Goal: Information Seeking & Learning: Learn about a topic

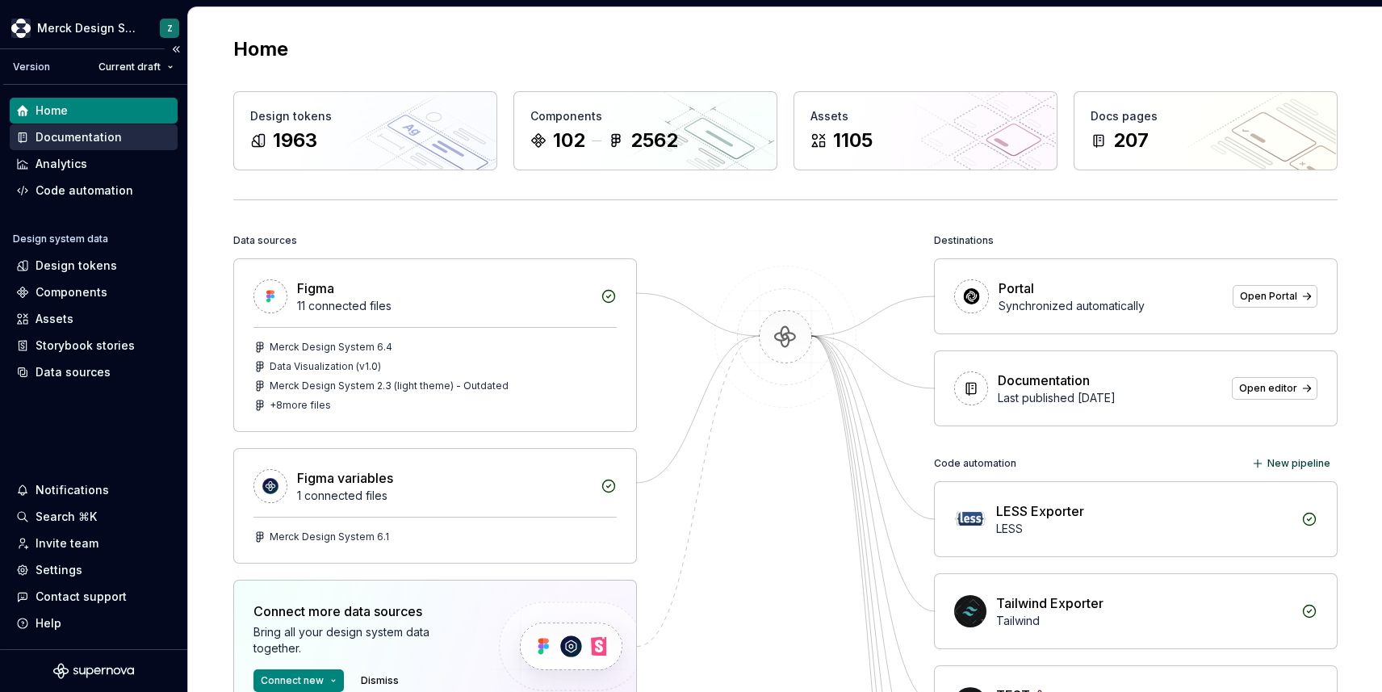
click at [108, 131] on div "Documentation" at bounding box center [79, 137] width 86 height 16
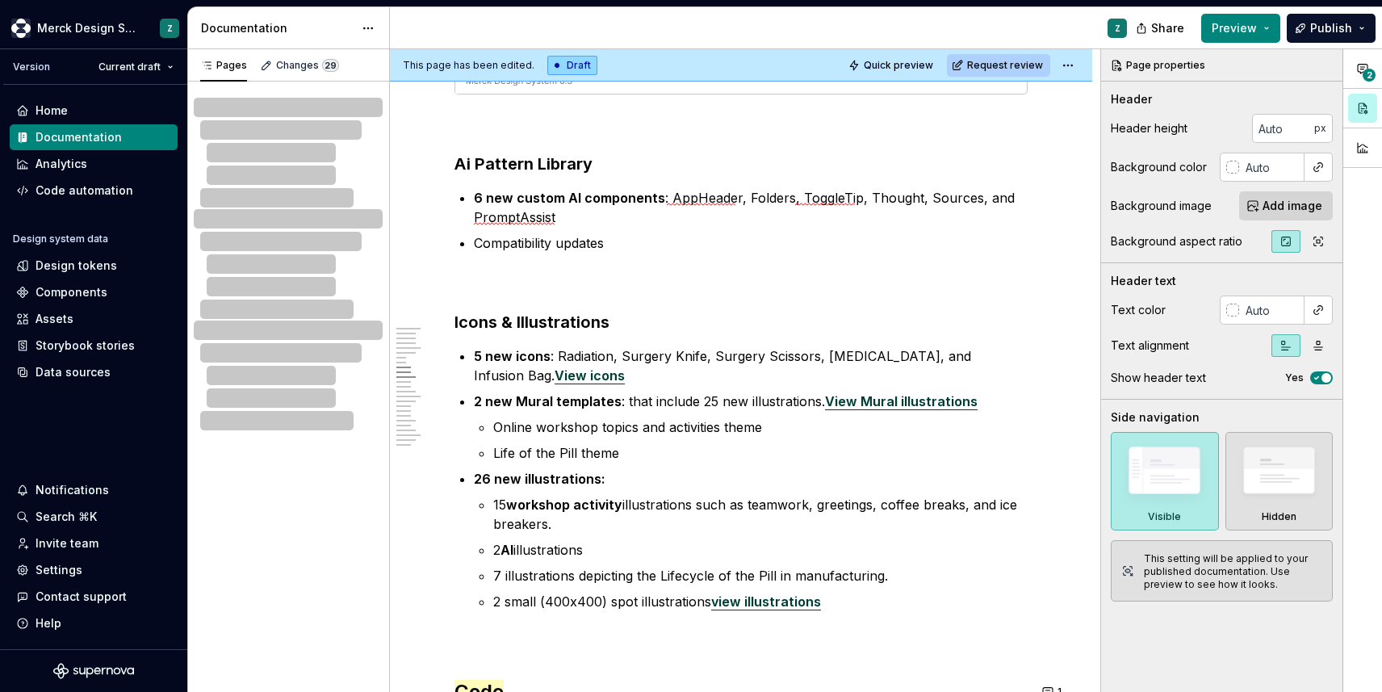
scroll to position [3038, 0]
click at [610, 326] on h3 "Icons & Illustrations" at bounding box center [741, 323] width 573 height 23
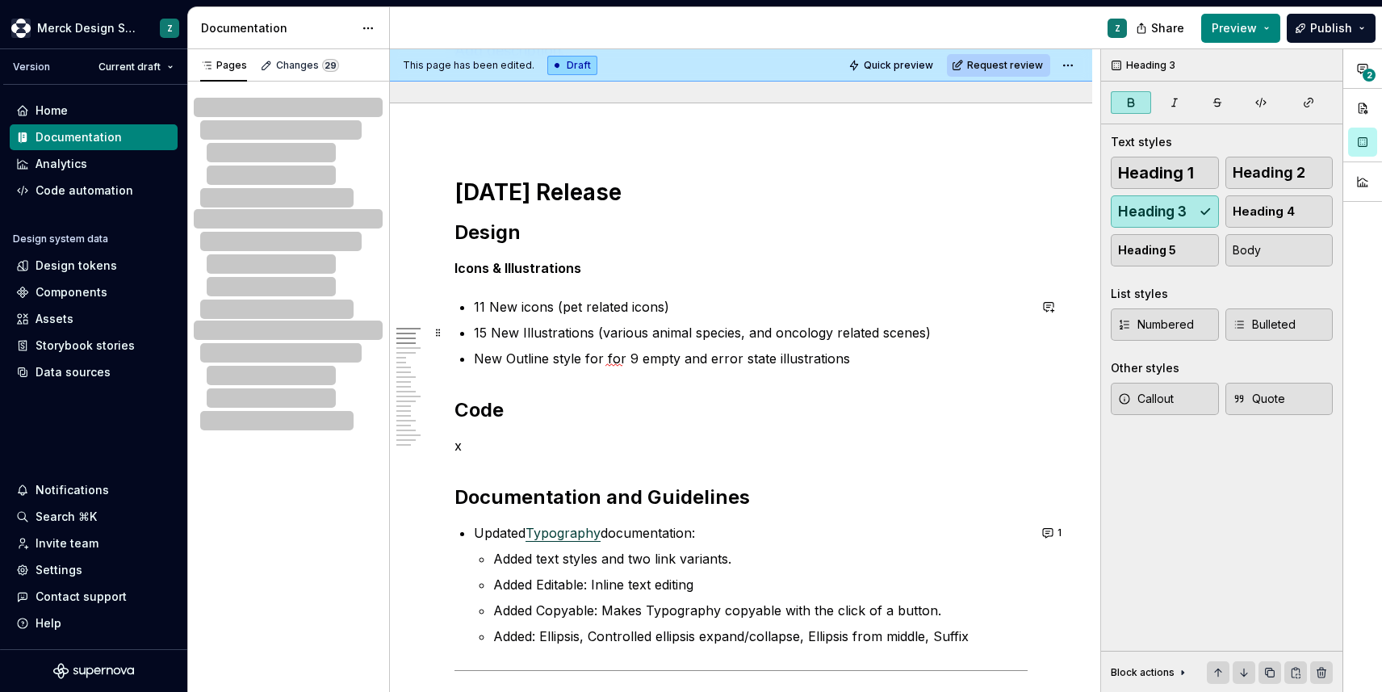
scroll to position [0, 0]
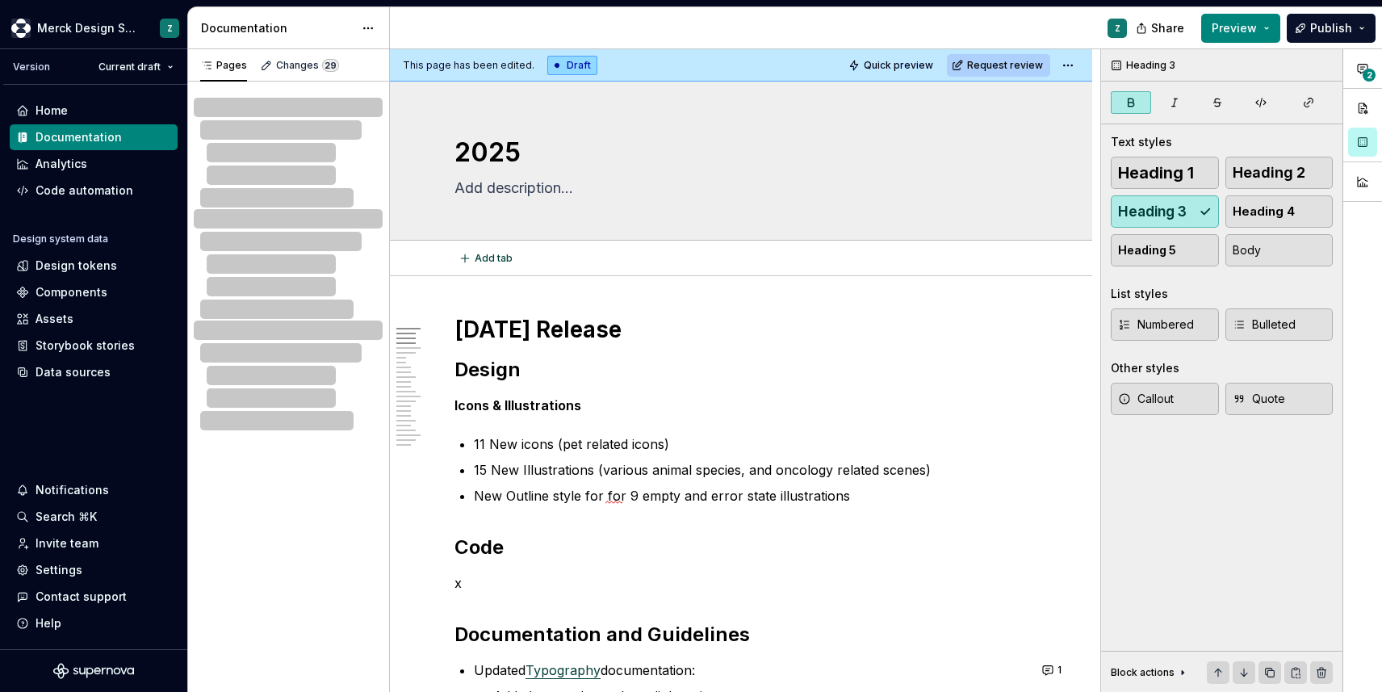
type textarea "*"
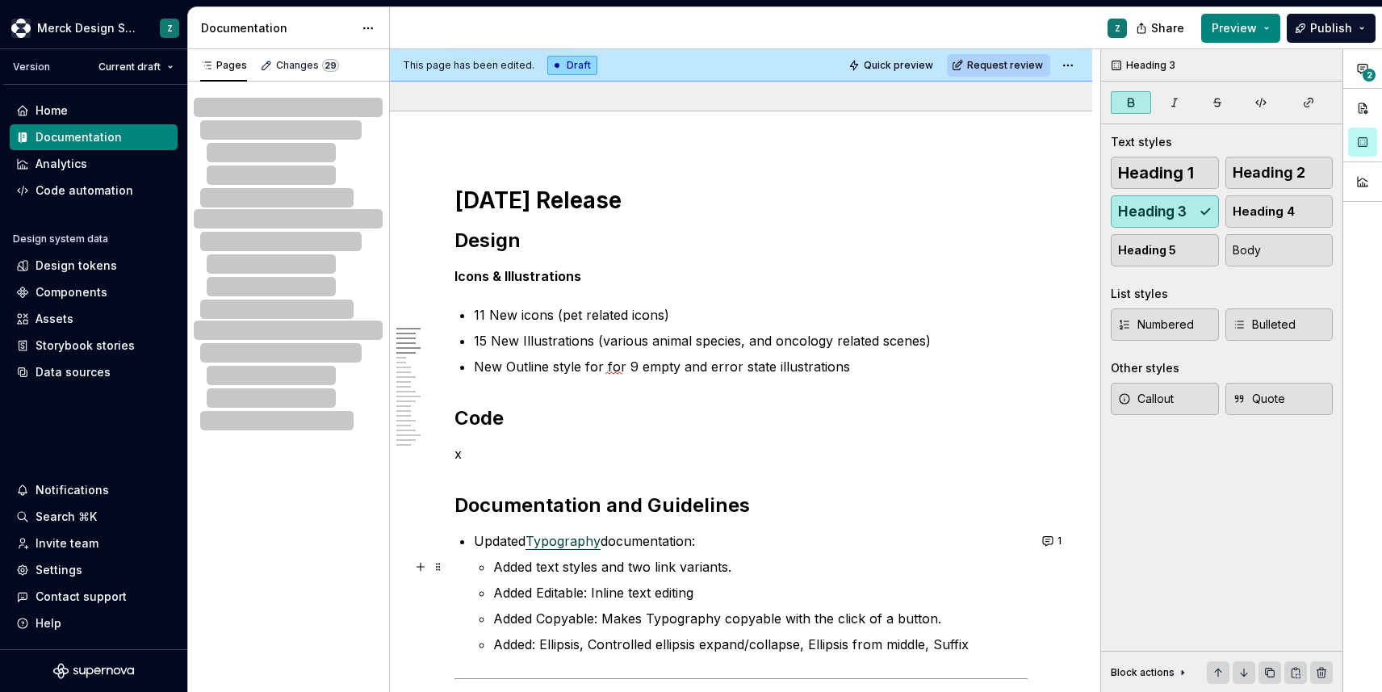
scroll to position [23, 0]
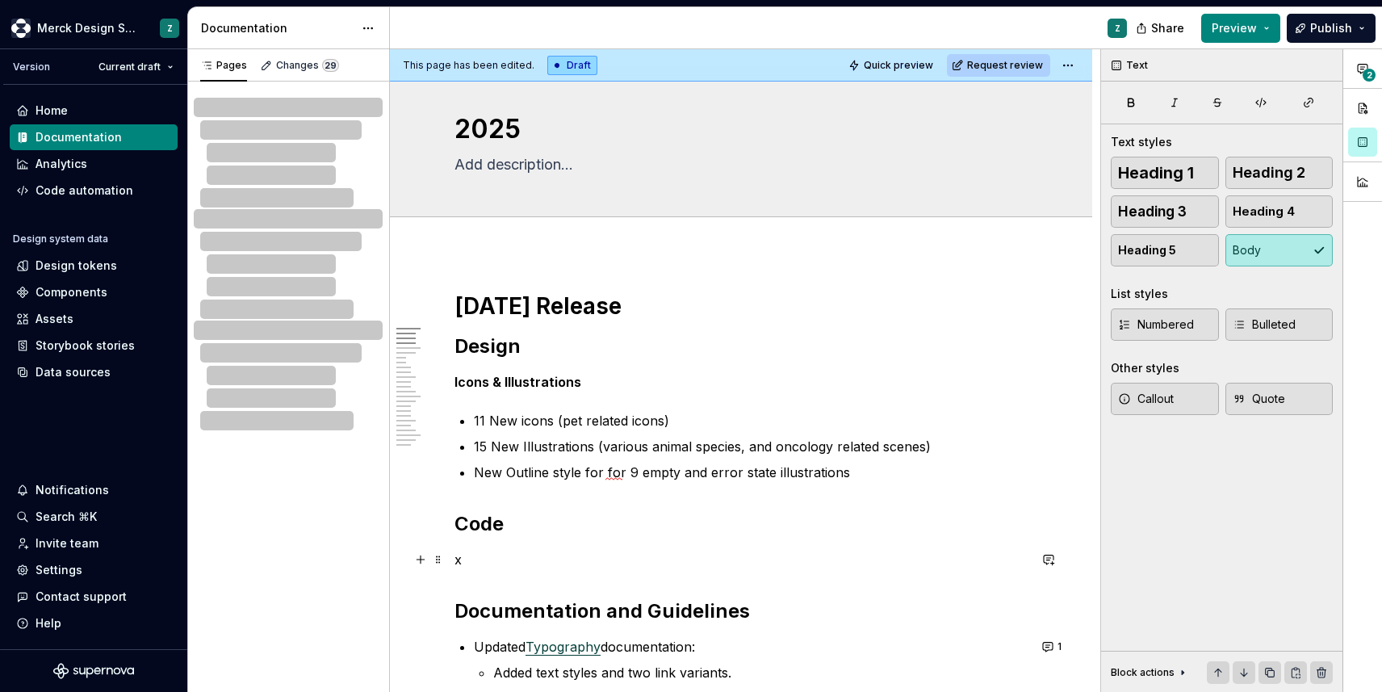
click at [479, 555] on p "x" at bounding box center [741, 559] width 573 height 19
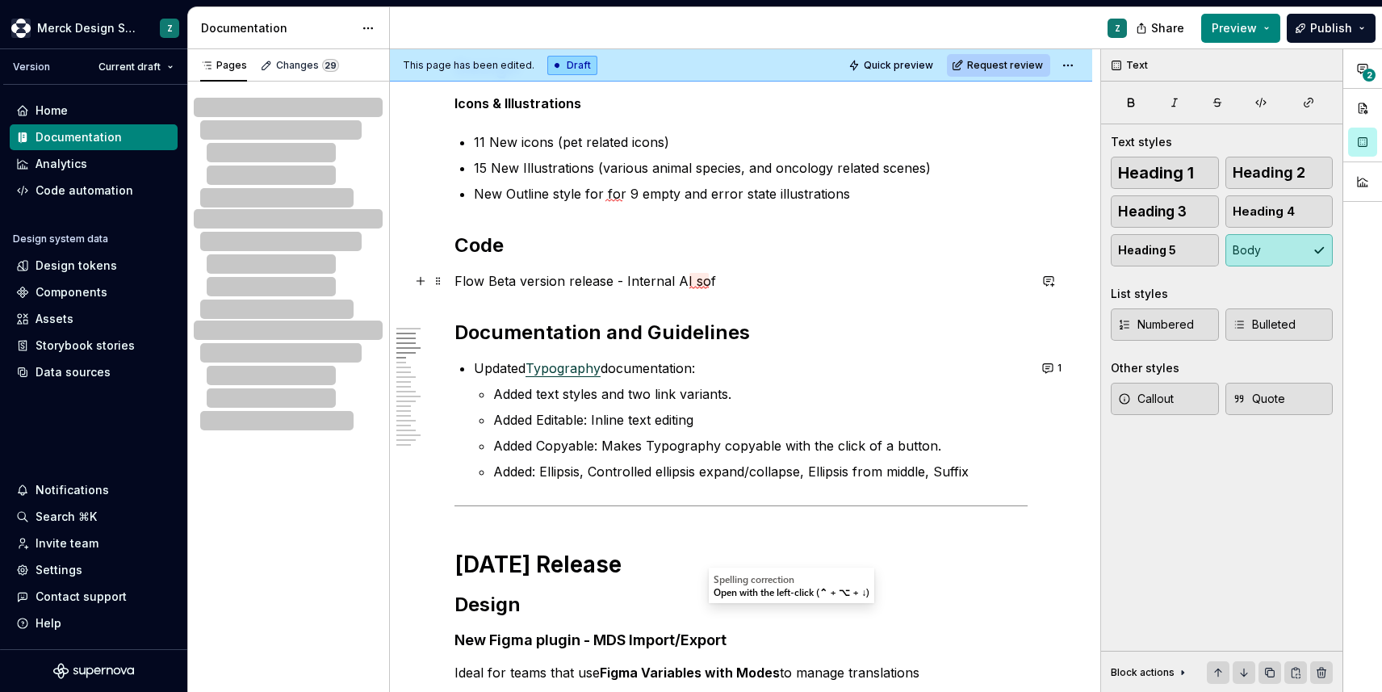
click at [720, 279] on p "Flow Beta version release - Internal AI sof" at bounding box center [741, 280] width 573 height 19
drag, startPoint x: 720, startPoint y: 279, endPoint x: 692, endPoint y: 279, distance: 28.3
click at [692, 279] on p "Flow Beta version release - Internal AI sof" at bounding box center [741, 280] width 573 height 19
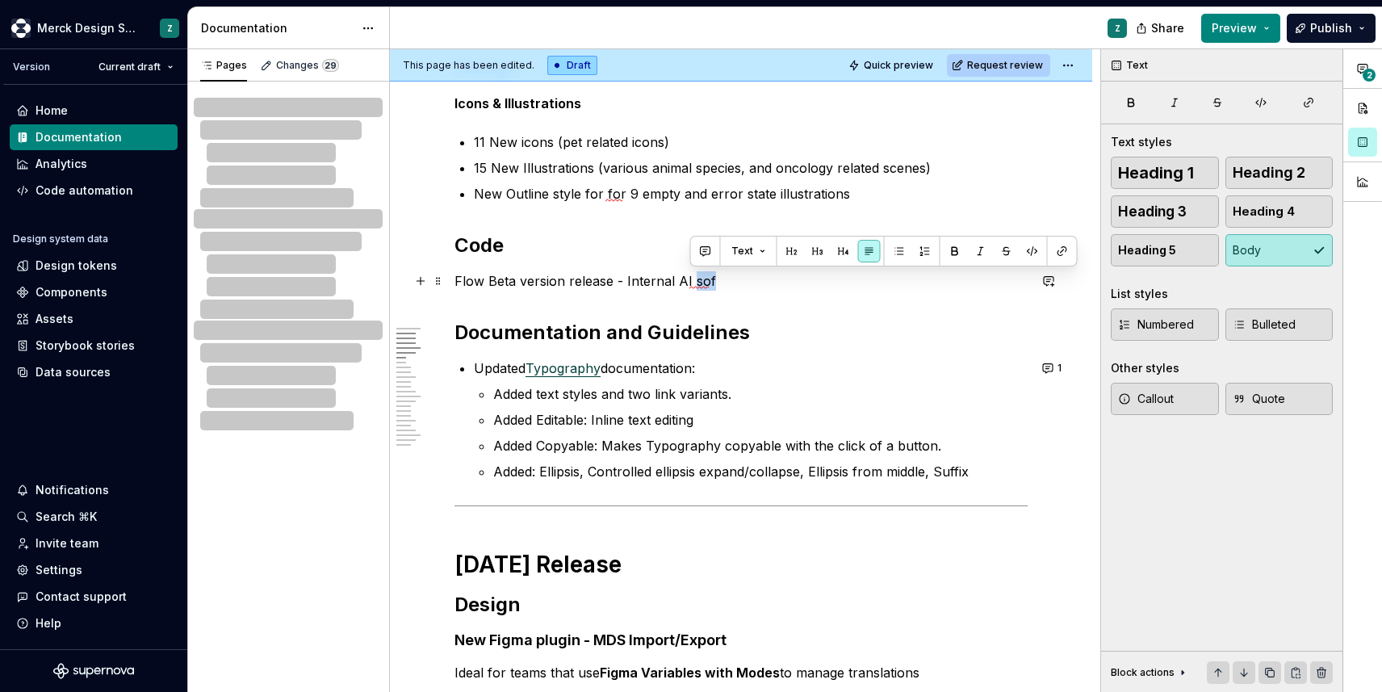
click at [756, 280] on p "Flow Beta version release - Internal AI sof" at bounding box center [741, 280] width 573 height 19
drag, startPoint x: 727, startPoint y: 282, endPoint x: 624, endPoint y: 275, distance: 102.7
click at [624, 275] on p "Flow Beta version release - Internal AI sof" at bounding box center [741, 280] width 573 height 19
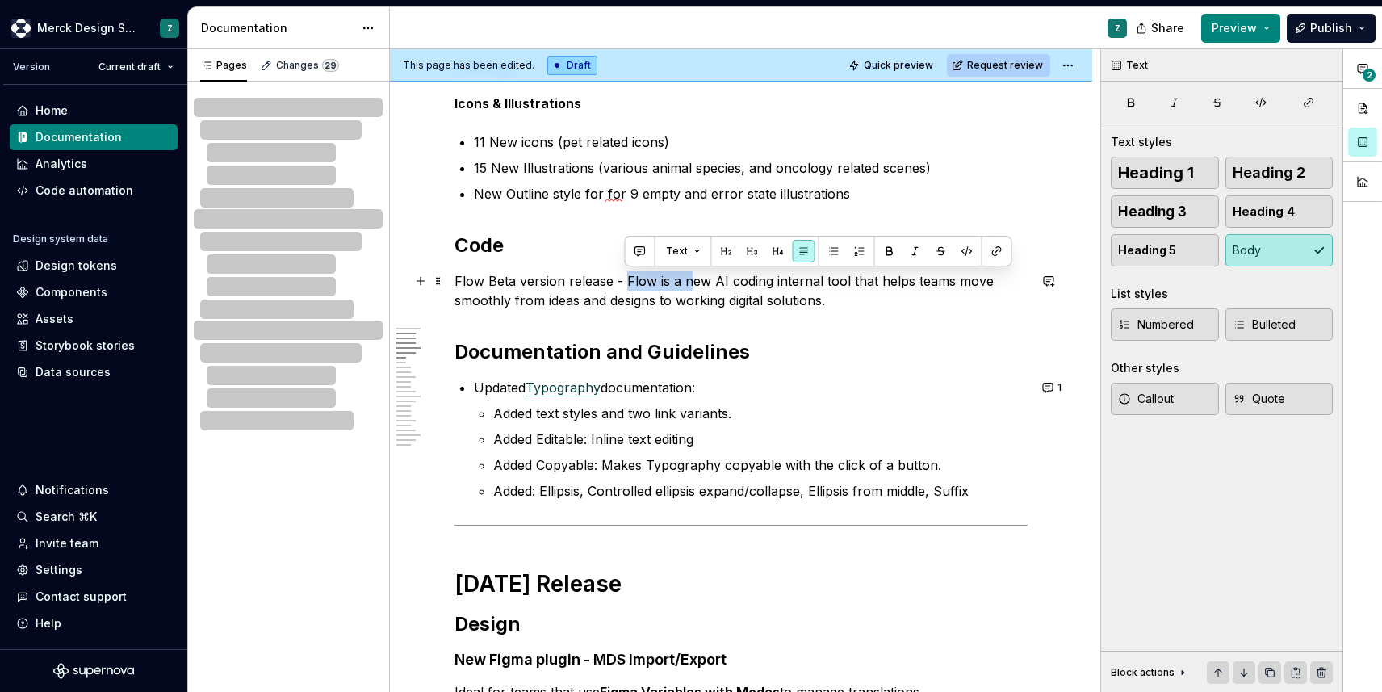
drag, startPoint x: 624, startPoint y: 279, endPoint x: 686, endPoint y: 275, distance: 62.3
click at [686, 275] on p "Flow Beta version release - Flow is a new AI coding internal tool that helps te…" at bounding box center [741, 290] width 573 height 39
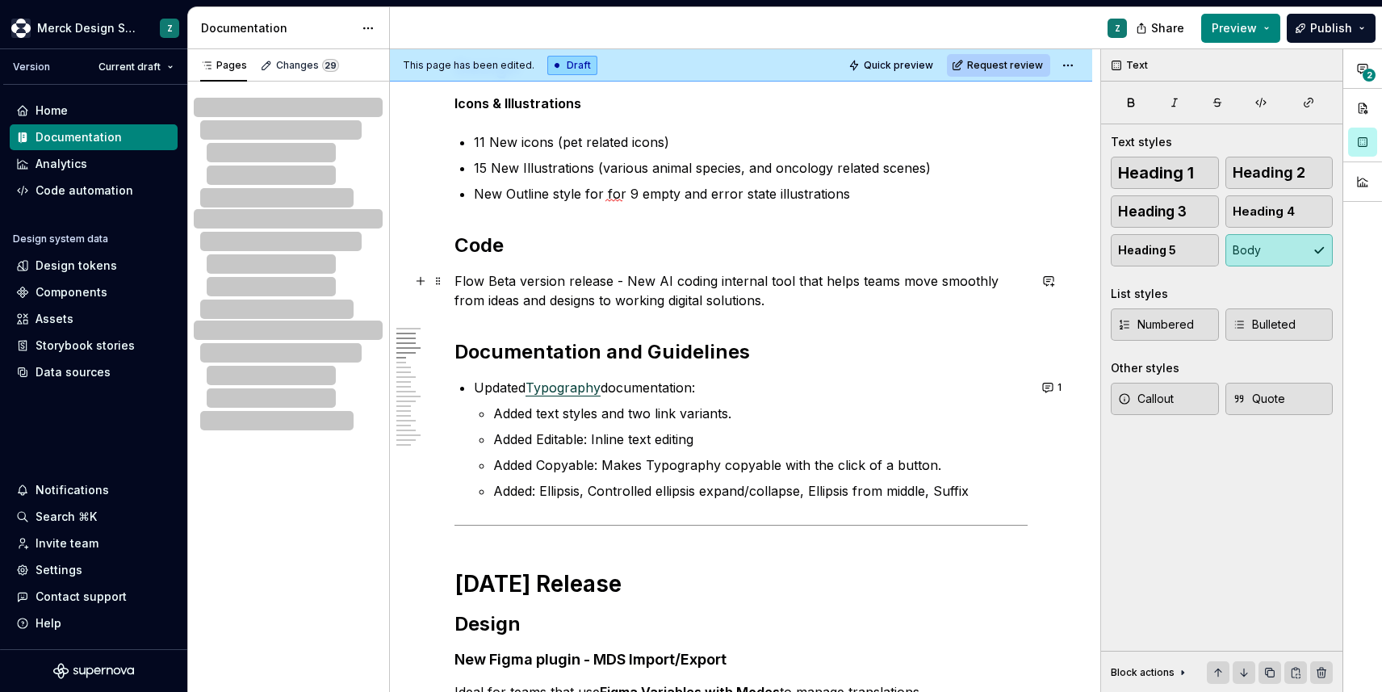
click at [738, 300] on p "Flow Beta version release - New AI coding internal tool that helps teams move s…" at bounding box center [741, 290] width 573 height 39
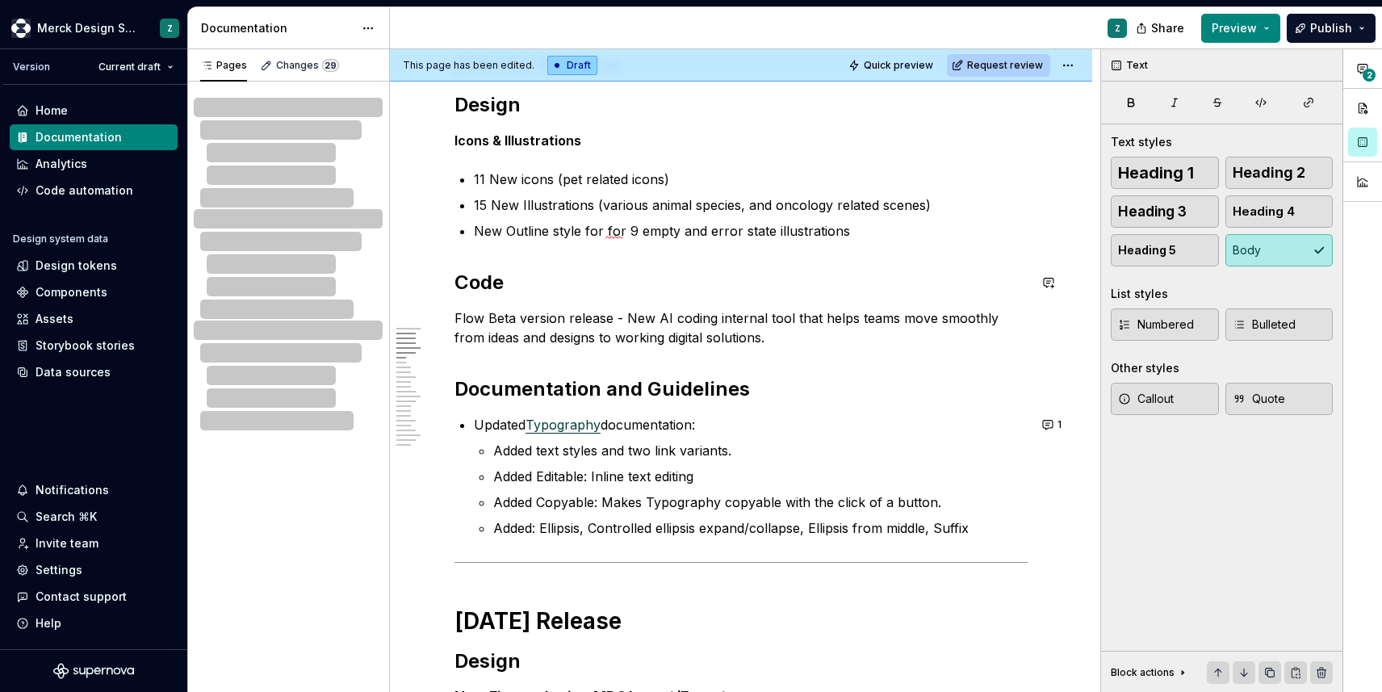
scroll to position [261, 0]
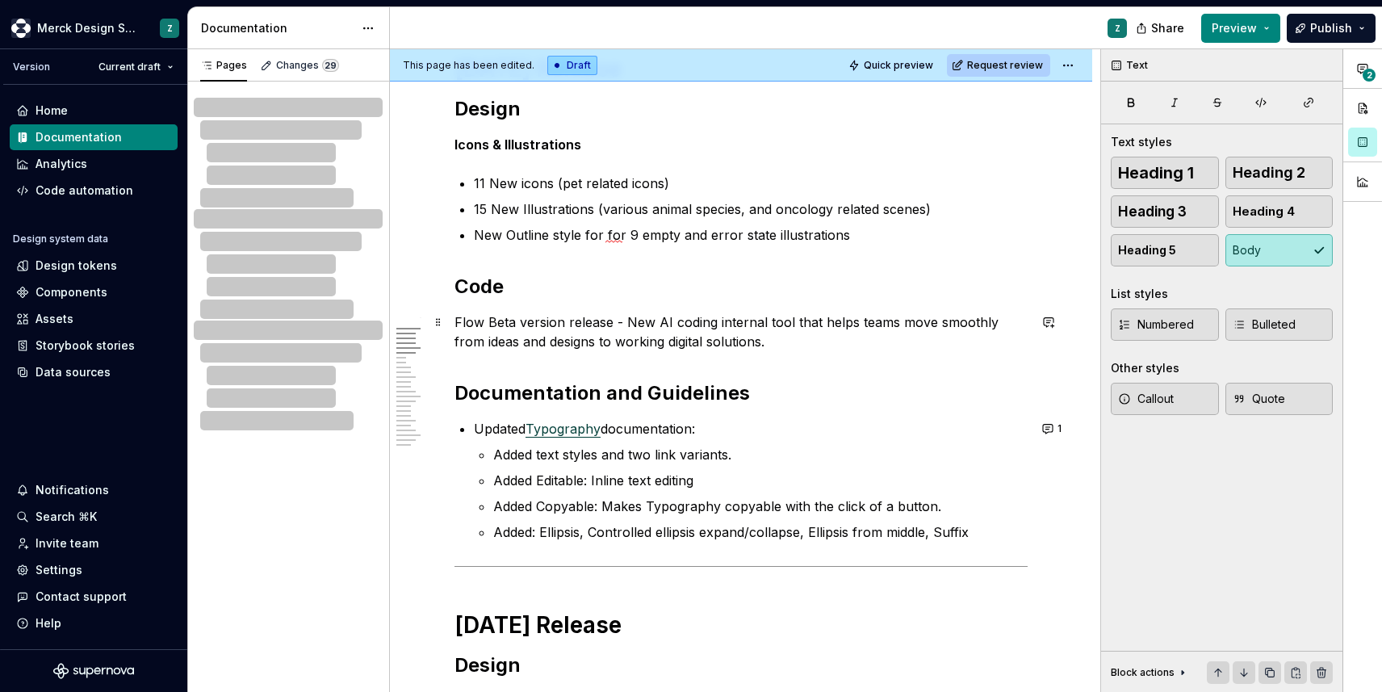
click at [492, 320] on p "Flow Beta version release - New AI coding internal tool that helps teams move s…" at bounding box center [741, 331] width 573 height 39
click at [488, 320] on p "Flow Beta version release - New AI coding internal tool that helps teams move s…" at bounding box center [741, 331] width 573 height 39
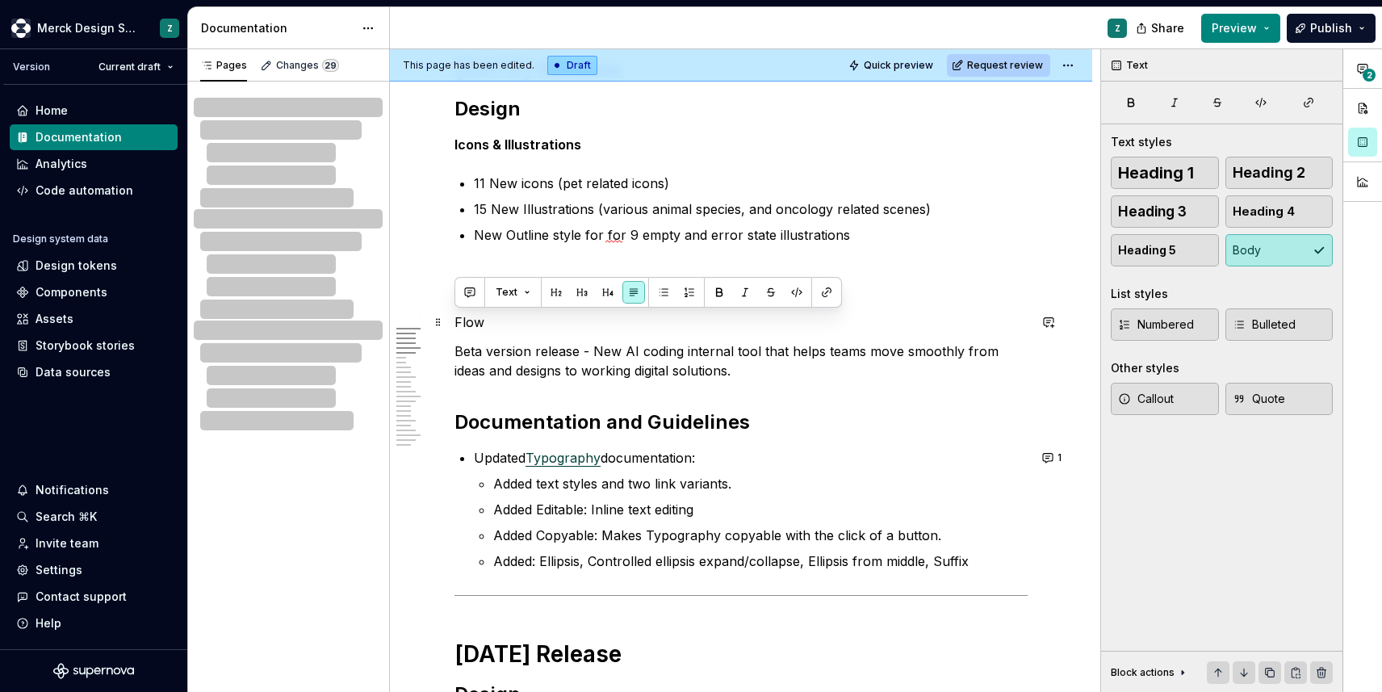
drag, startPoint x: 500, startPoint y: 321, endPoint x: 456, endPoint y: 319, distance: 43.6
click at [456, 319] on p "Flow" at bounding box center [741, 321] width 573 height 19
click at [1192, 207] on button "Heading 3" at bounding box center [1165, 211] width 108 height 32
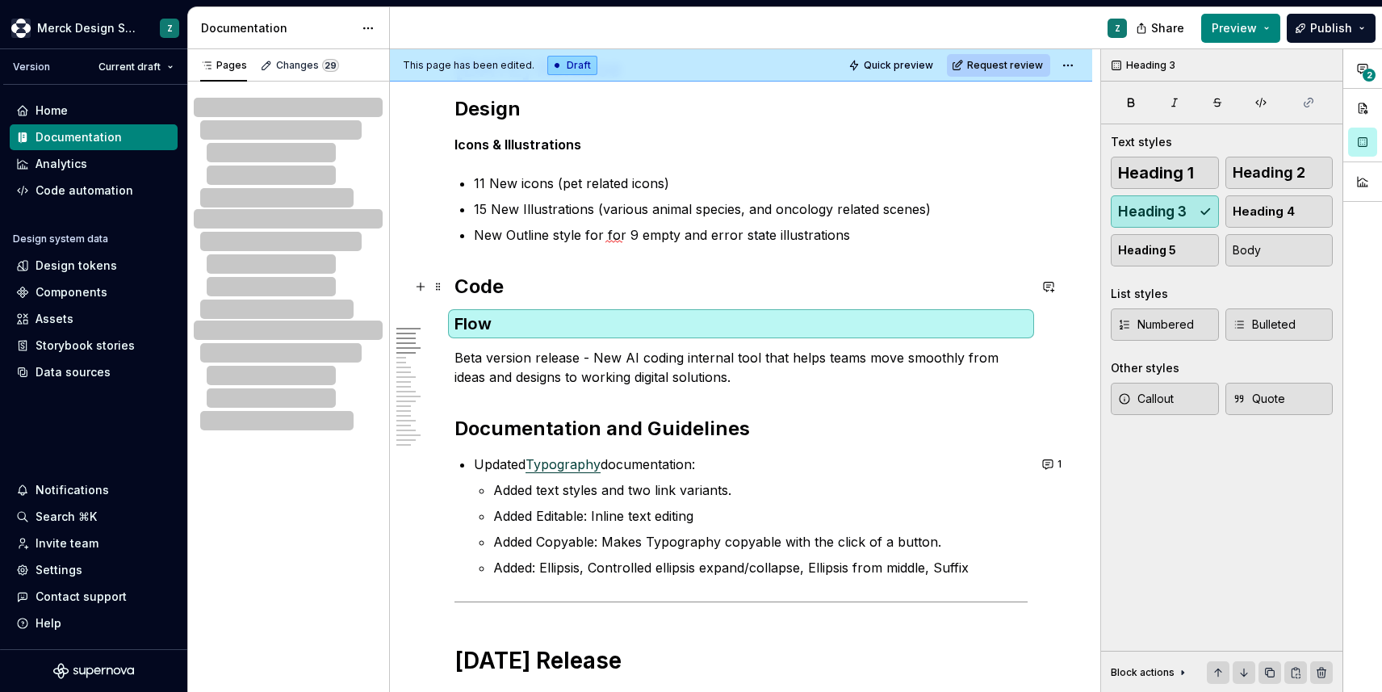
click at [497, 285] on h2 "Code" at bounding box center [741, 287] width 573 height 26
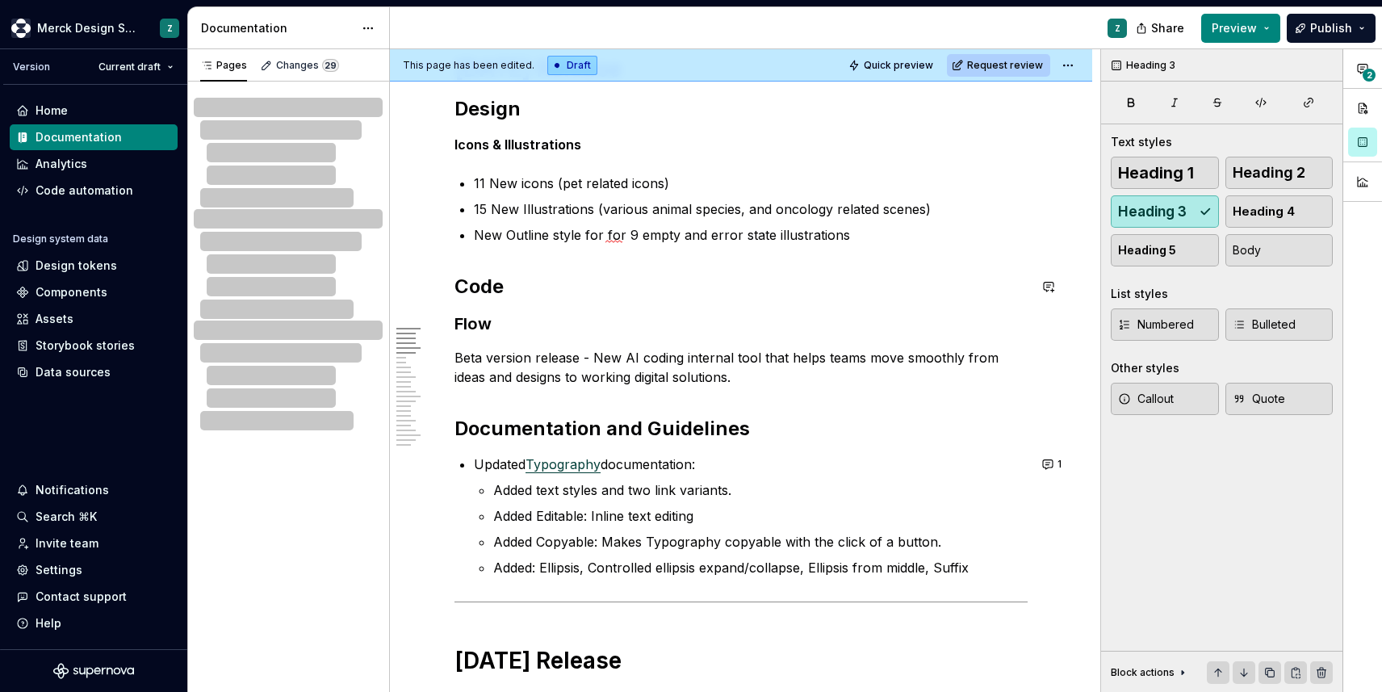
click at [518, 145] on strong "Icons & Illustrations" at bounding box center [518, 144] width 127 height 16
click at [488, 317] on h3 "Flow" at bounding box center [741, 323] width 573 height 23
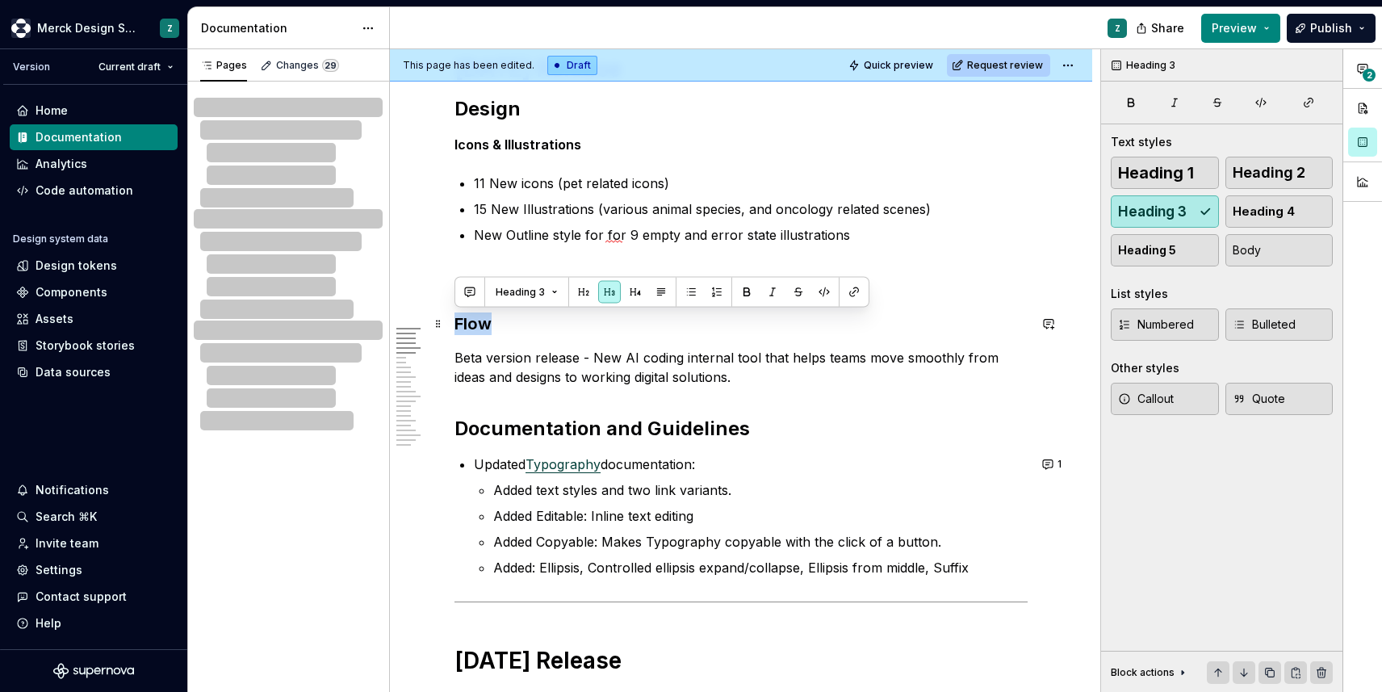
drag, startPoint x: 490, startPoint y: 321, endPoint x: 456, endPoint y: 318, distance: 34.0
click at [456, 318] on h3 "Flow" at bounding box center [741, 323] width 573 height 23
click at [1306, 205] on button "Heading 4" at bounding box center [1280, 211] width 108 height 32
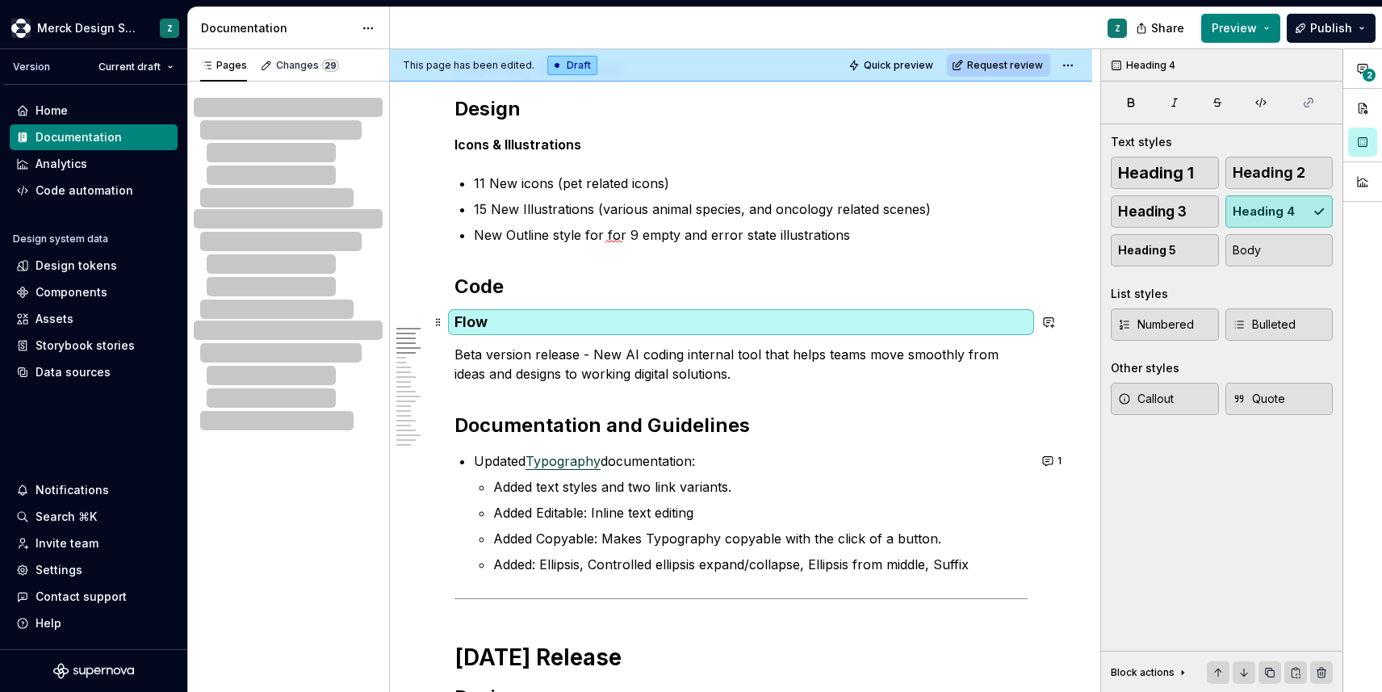
click at [597, 321] on h4 "Flow" at bounding box center [741, 321] width 573 height 19
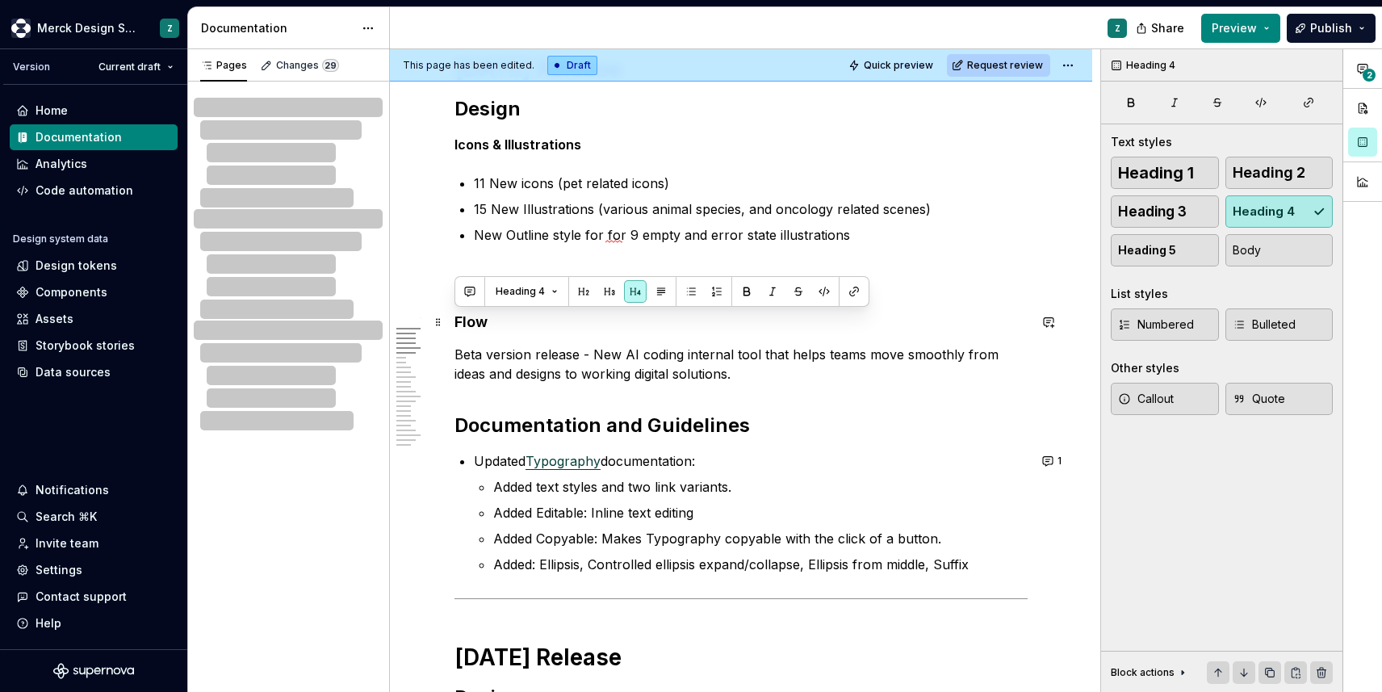
click at [483, 326] on h4 "Flow" at bounding box center [741, 321] width 573 height 19
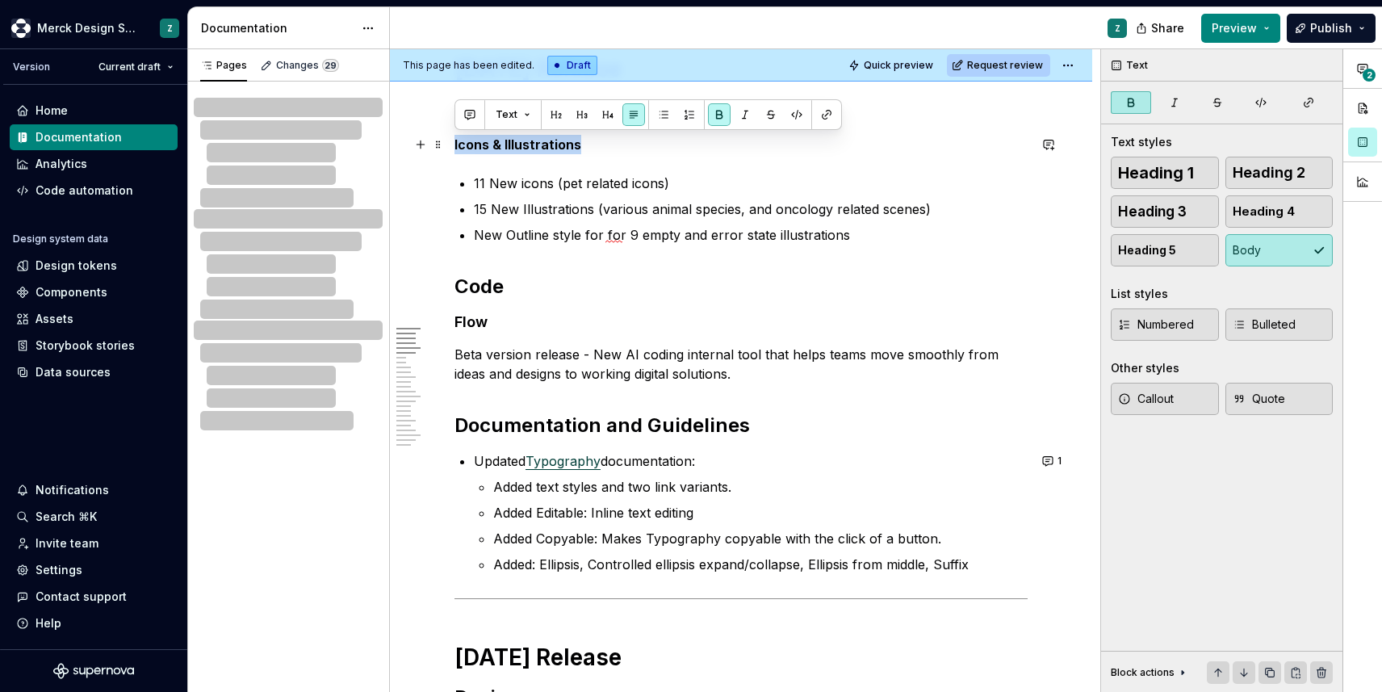
drag, startPoint x: 566, startPoint y: 145, endPoint x: 445, endPoint y: 142, distance: 121.1
click at [1274, 212] on span "Heading 4" at bounding box center [1264, 211] width 62 height 16
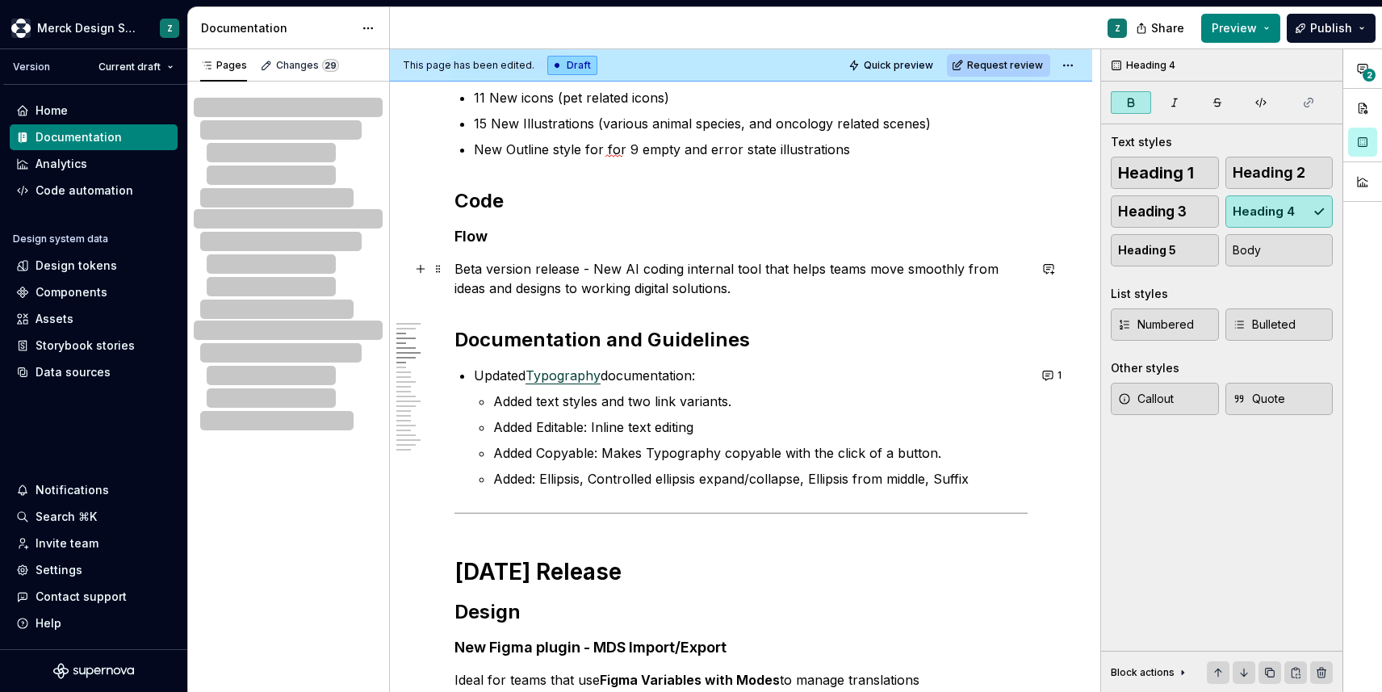
scroll to position [65, 0]
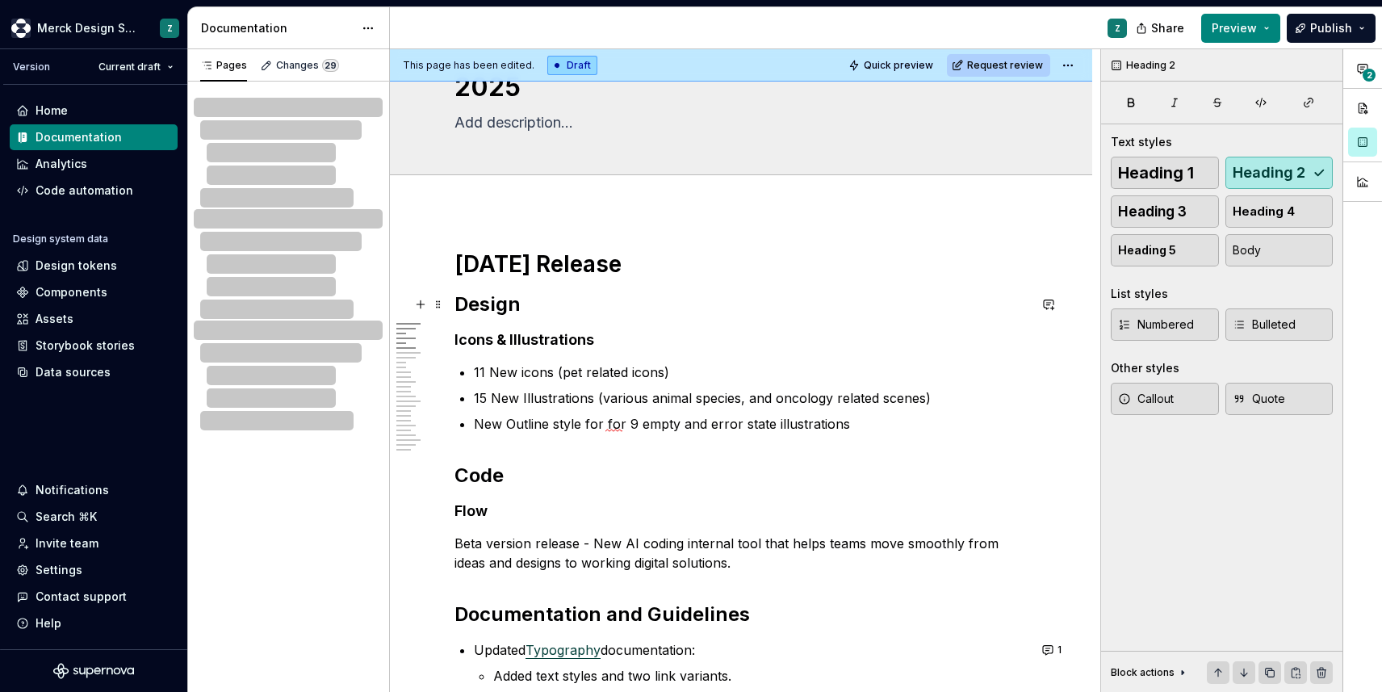
click at [530, 304] on h2 "Design" at bounding box center [741, 304] width 573 height 26
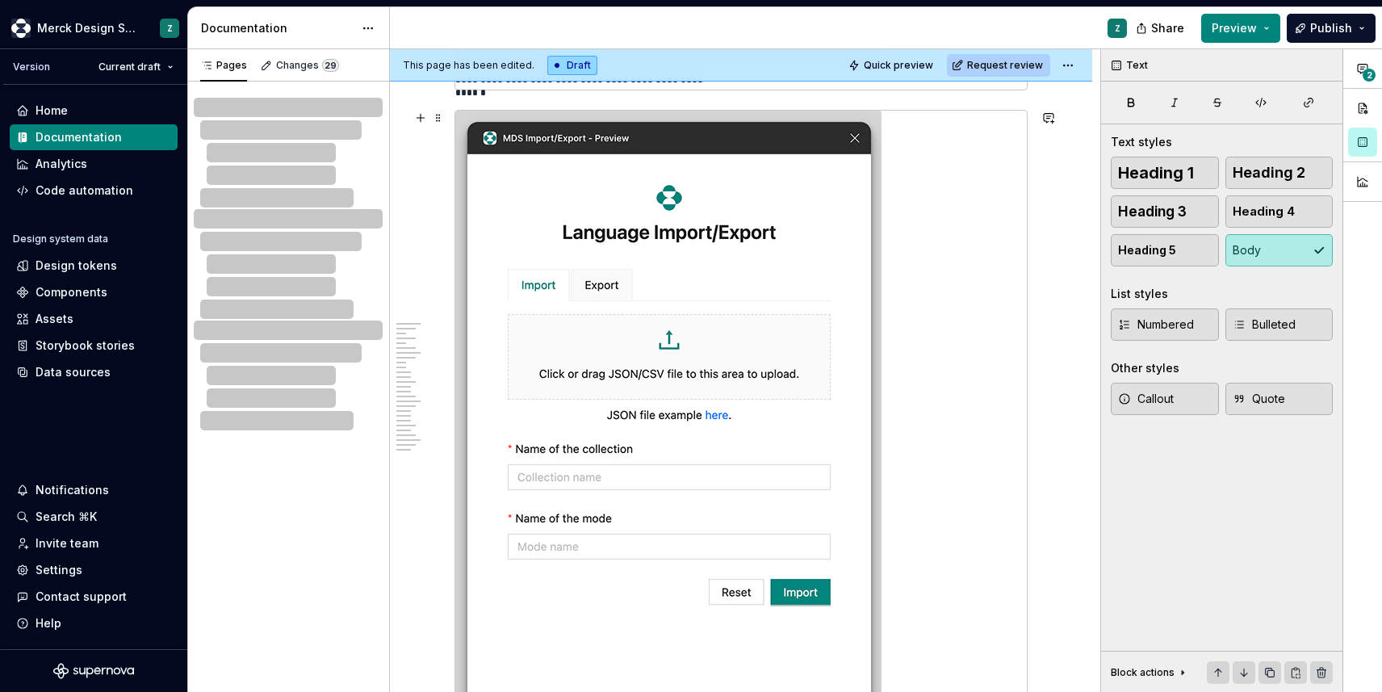
scroll to position [1766, 0]
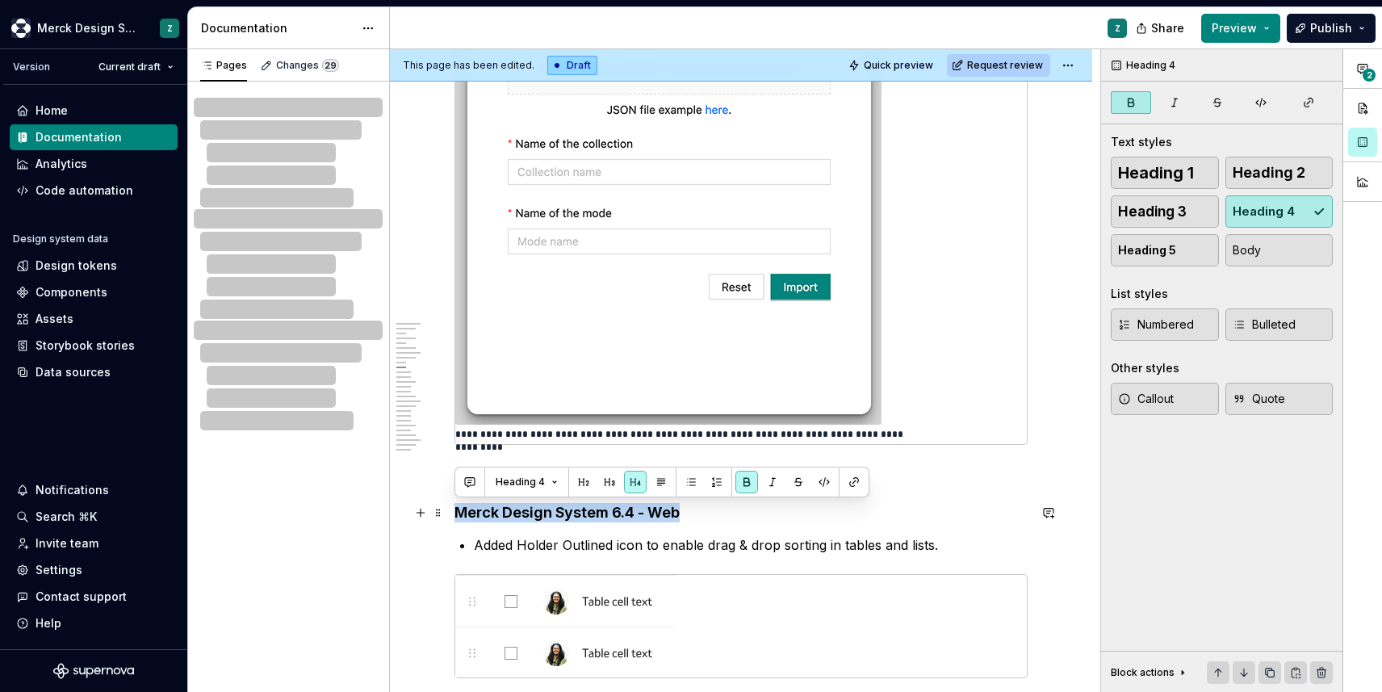
drag, startPoint x: 456, startPoint y: 515, endPoint x: 685, endPoint y: 522, distance: 228.6
click at [685, 522] on h4 "Merck Design System 6.4 - Web" at bounding box center [741, 512] width 573 height 19
copy strong "Merck Design System 6.4 - Web"
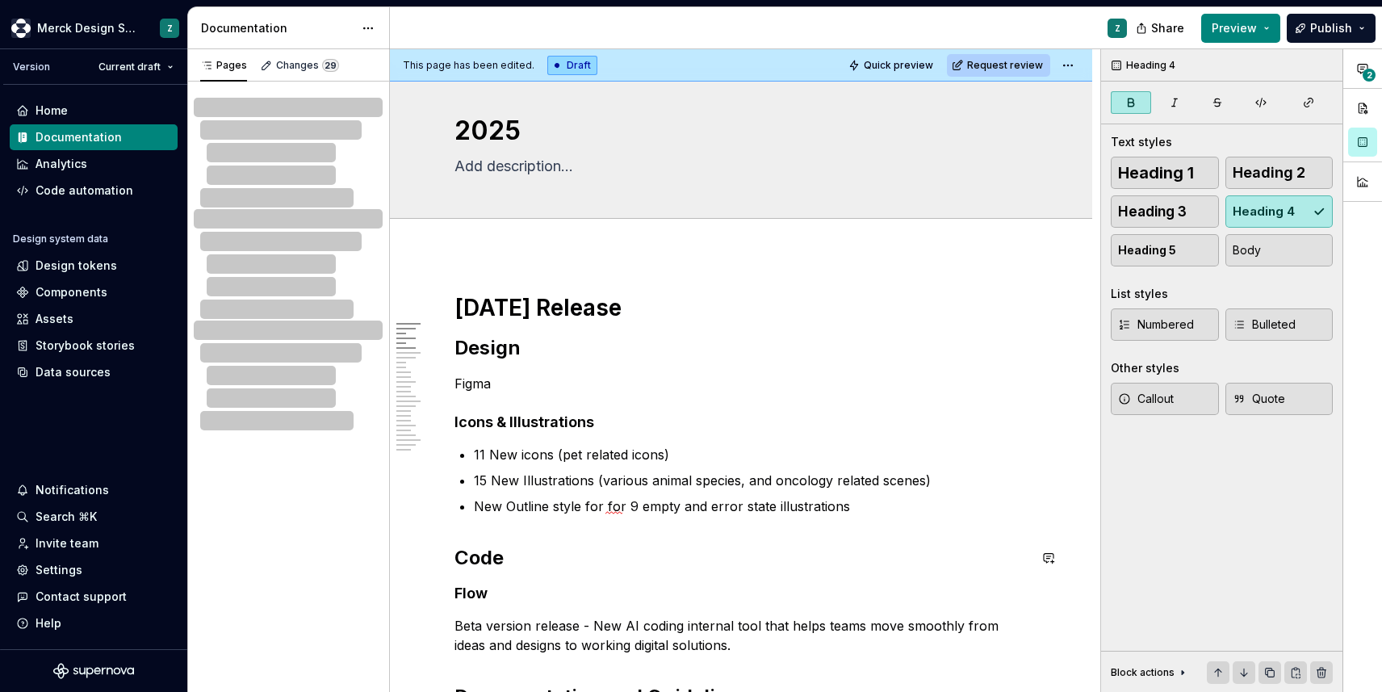
scroll to position [20, 0]
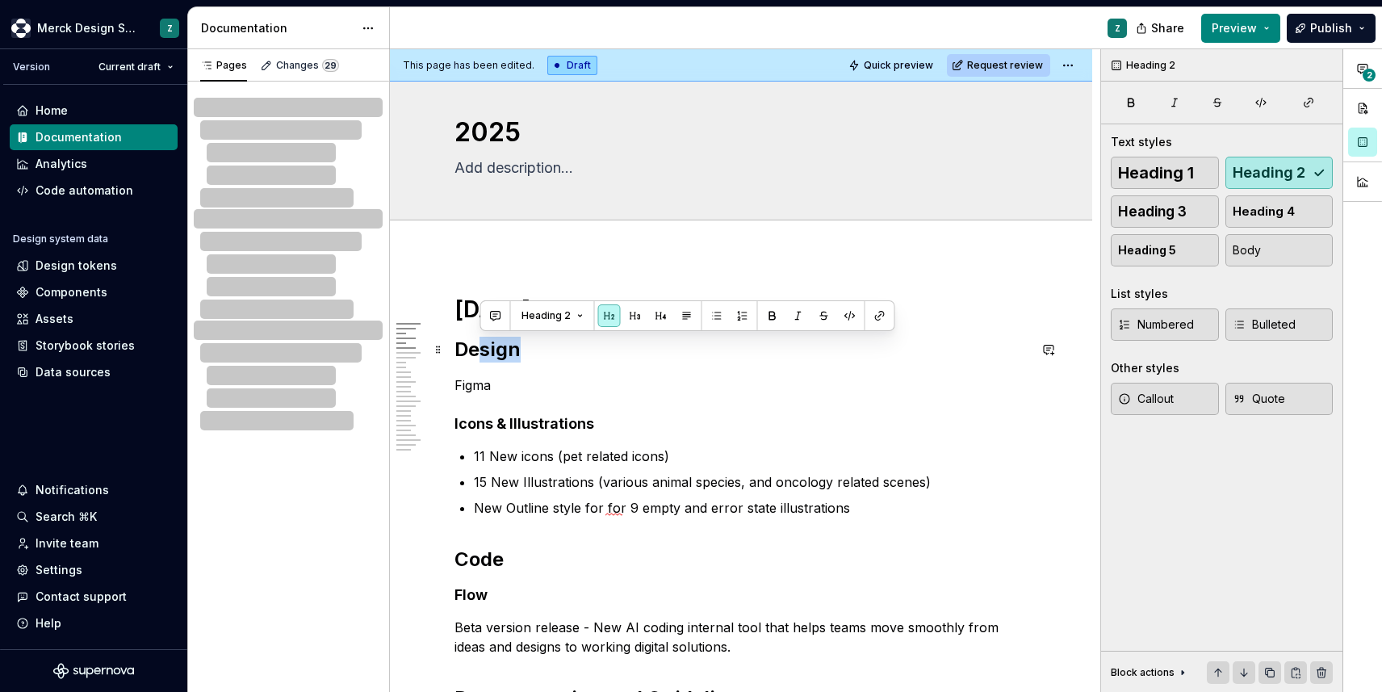
drag, startPoint x: 520, startPoint y: 353, endPoint x: 482, endPoint y: 351, distance: 38.0
click at [482, 351] on h2 "Design" at bounding box center [741, 350] width 573 height 26
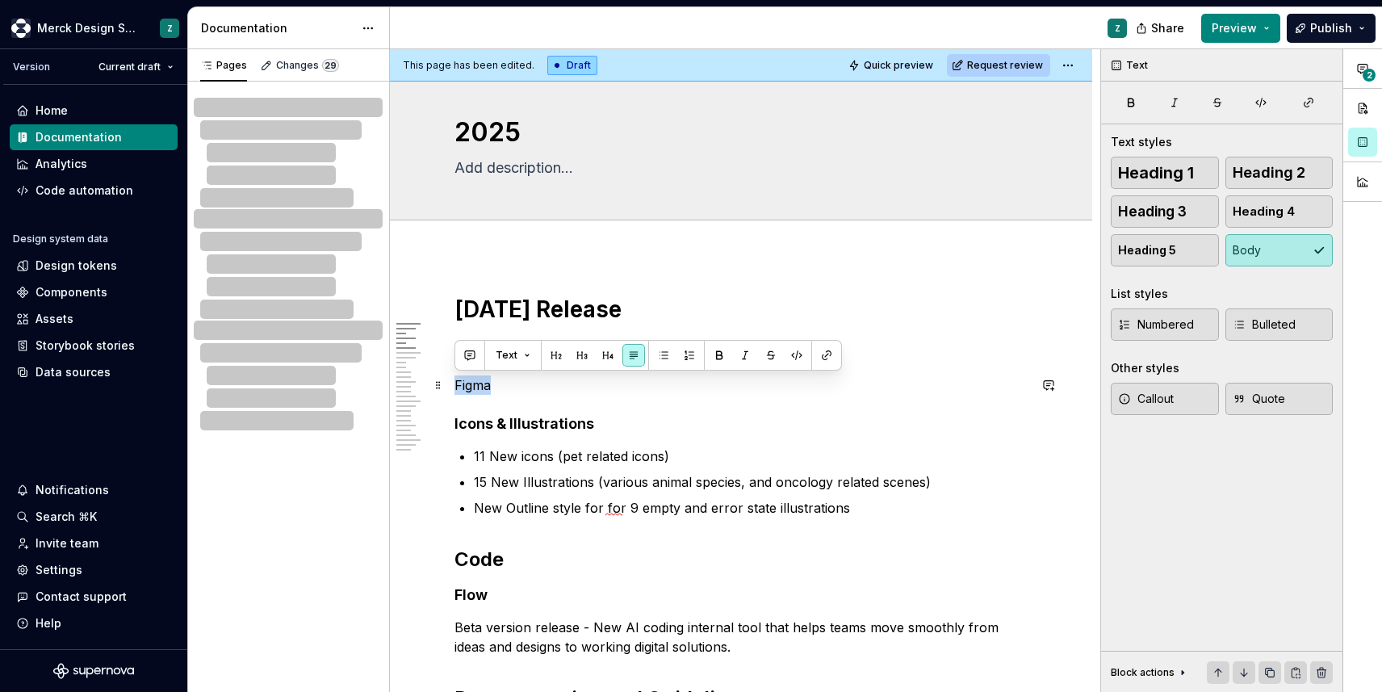
drag, startPoint x: 490, startPoint y: 388, endPoint x: 456, endPoint y: 386, distance: 33.9
click at [456, 386] on p "Figma" at bounding box center [741, 384] width 573 height 19
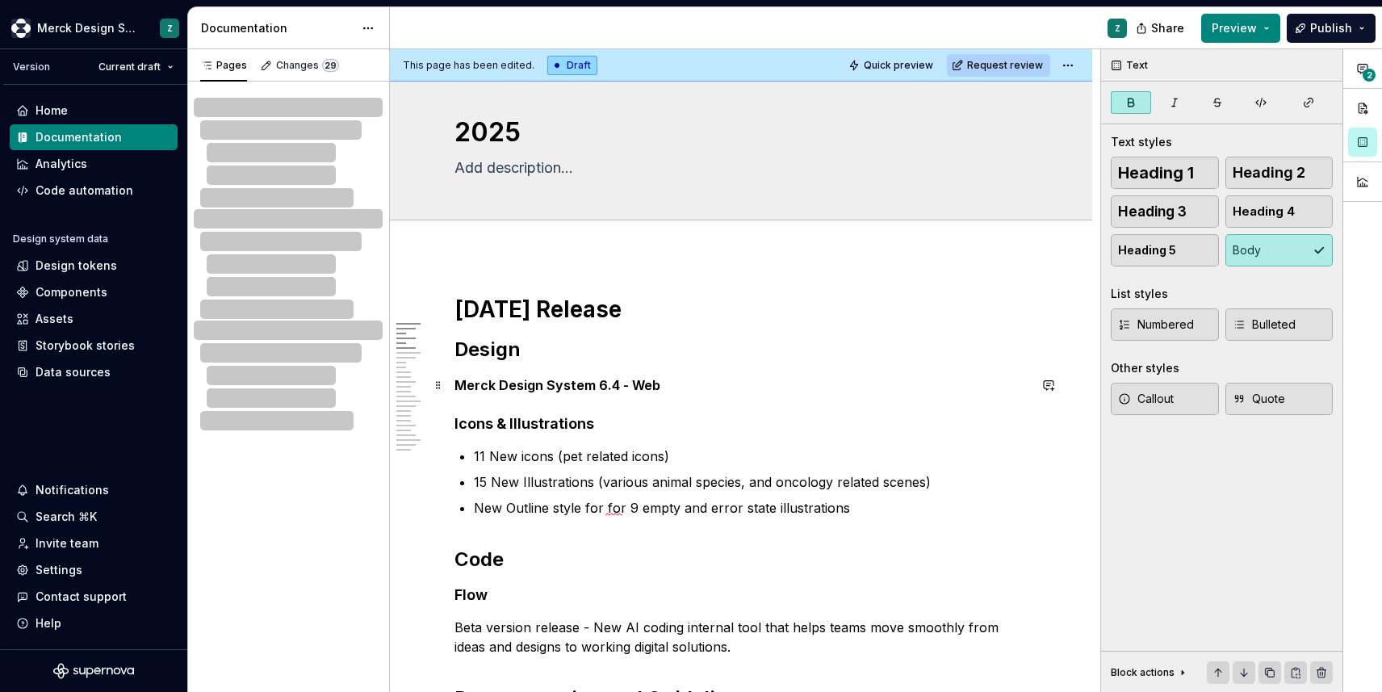
click at [614, 384] on strong "Merck Design System 6.4 - Web" at bounding box center [558, 385] width 206 height 16
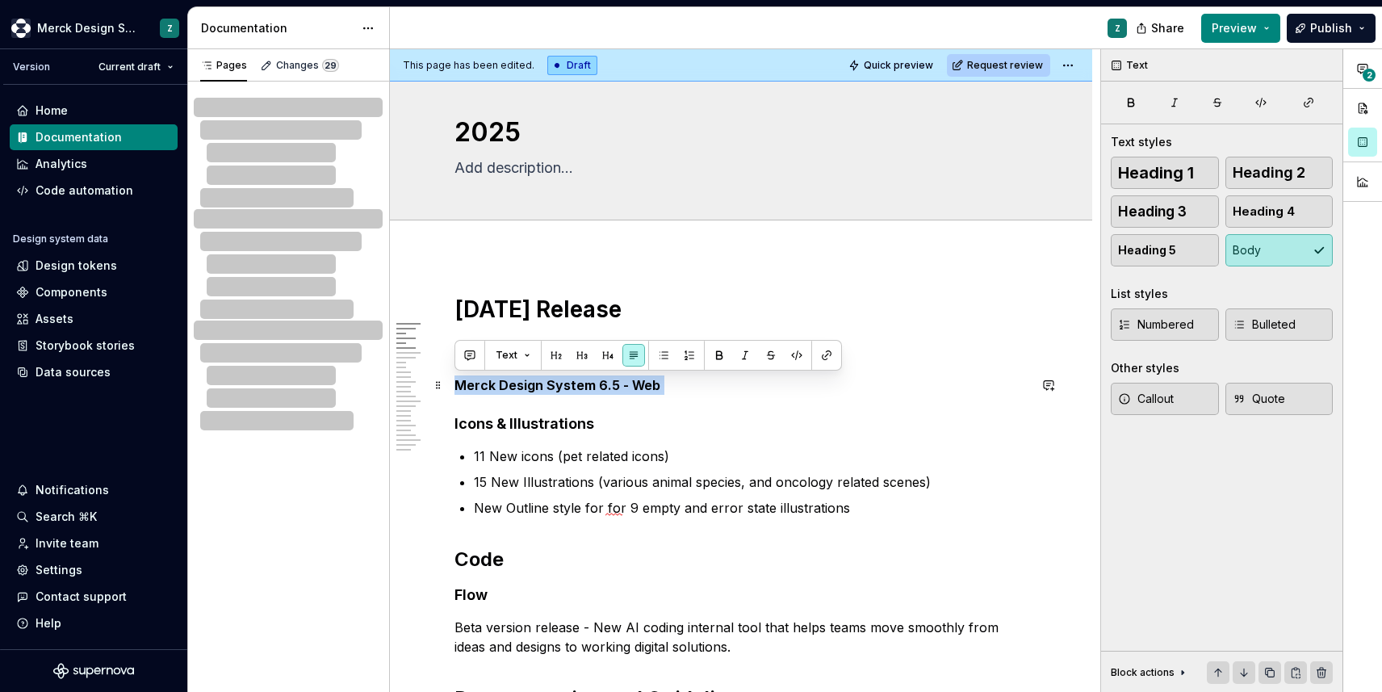
drag, startPoint x: 658, startPoint y: 385, endPoint x: 456, endPoint y: 383, distance: 201.8
click at [456, 383] on p "Merck Design System 6.5 - Web" at bounding box center [741, 384] width 573 height 19
click at [1278, 216] on span "Heading 4" at bounding box center [1264, 211] width 62 height 16
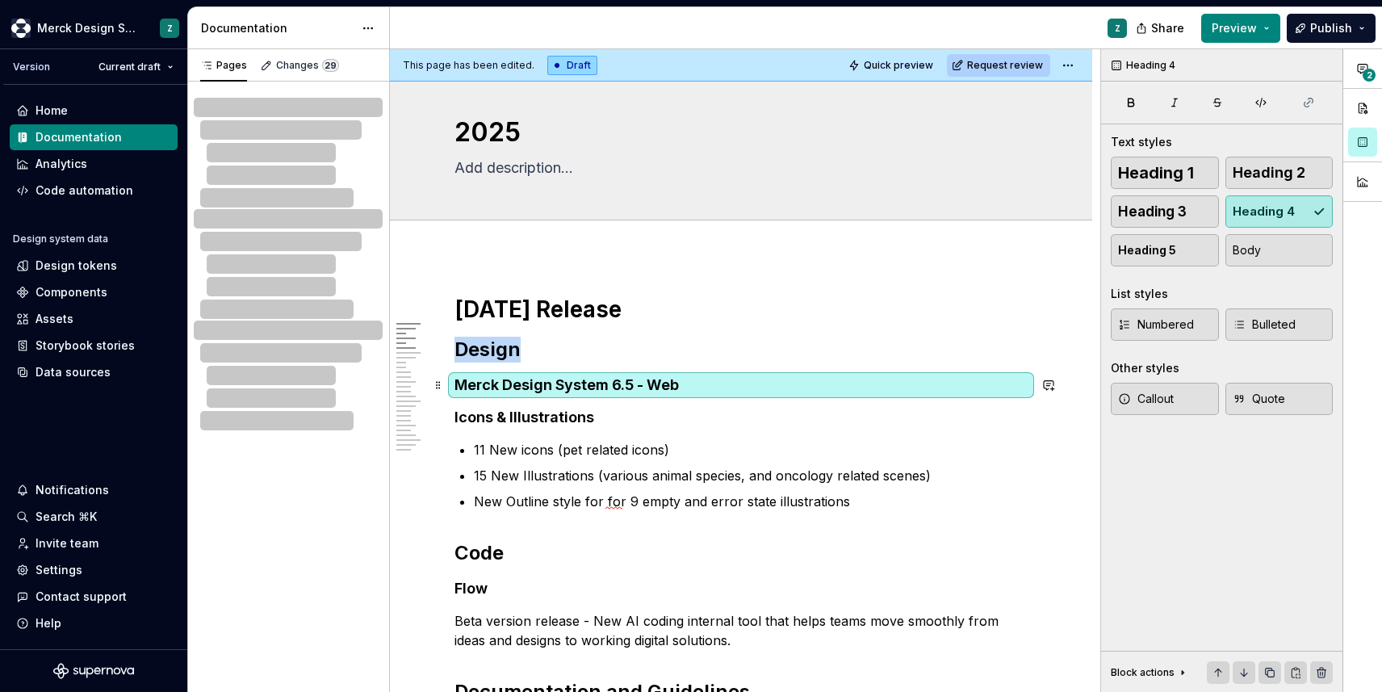
click at [692, 383] on h4 "Merck Design System 6.5 - Web" at bounding box center [741, 384] width 573 height 19
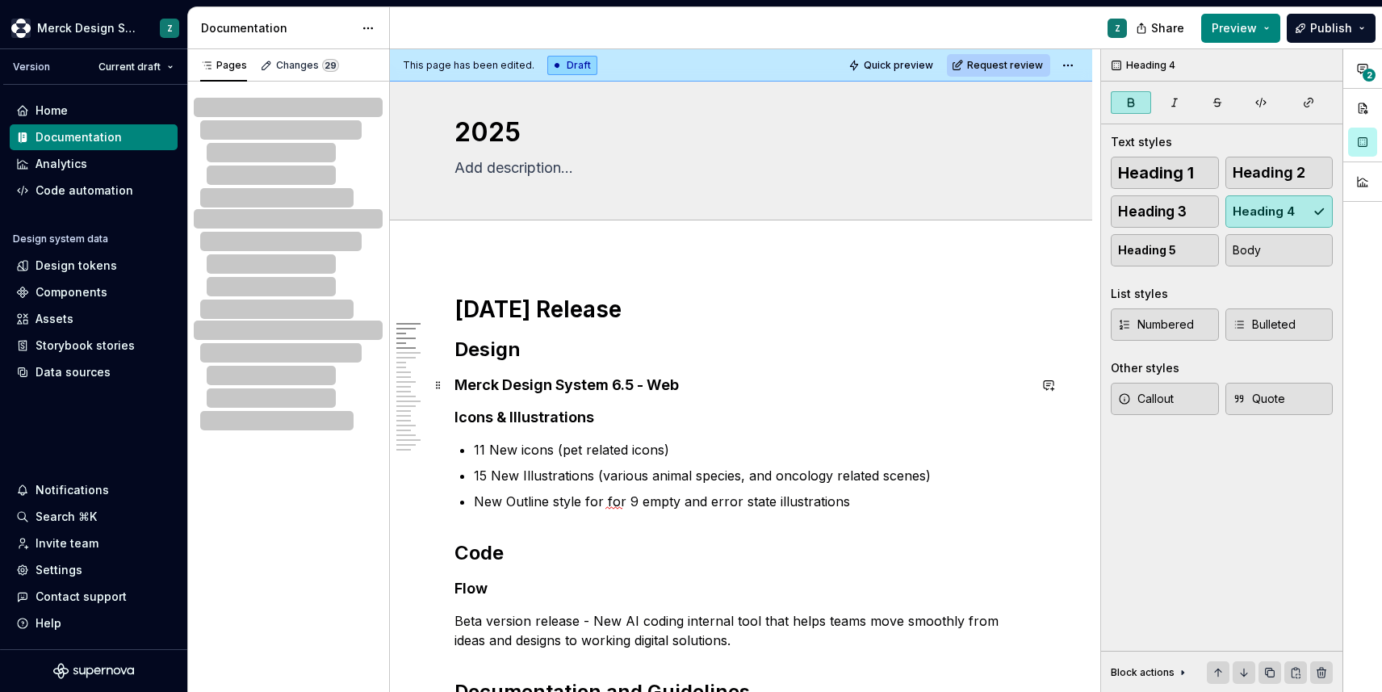
click at [684, 384] on h4 "Merck Design System 6.5 - Web" at bounding box center [741, 384] width 573 height 19
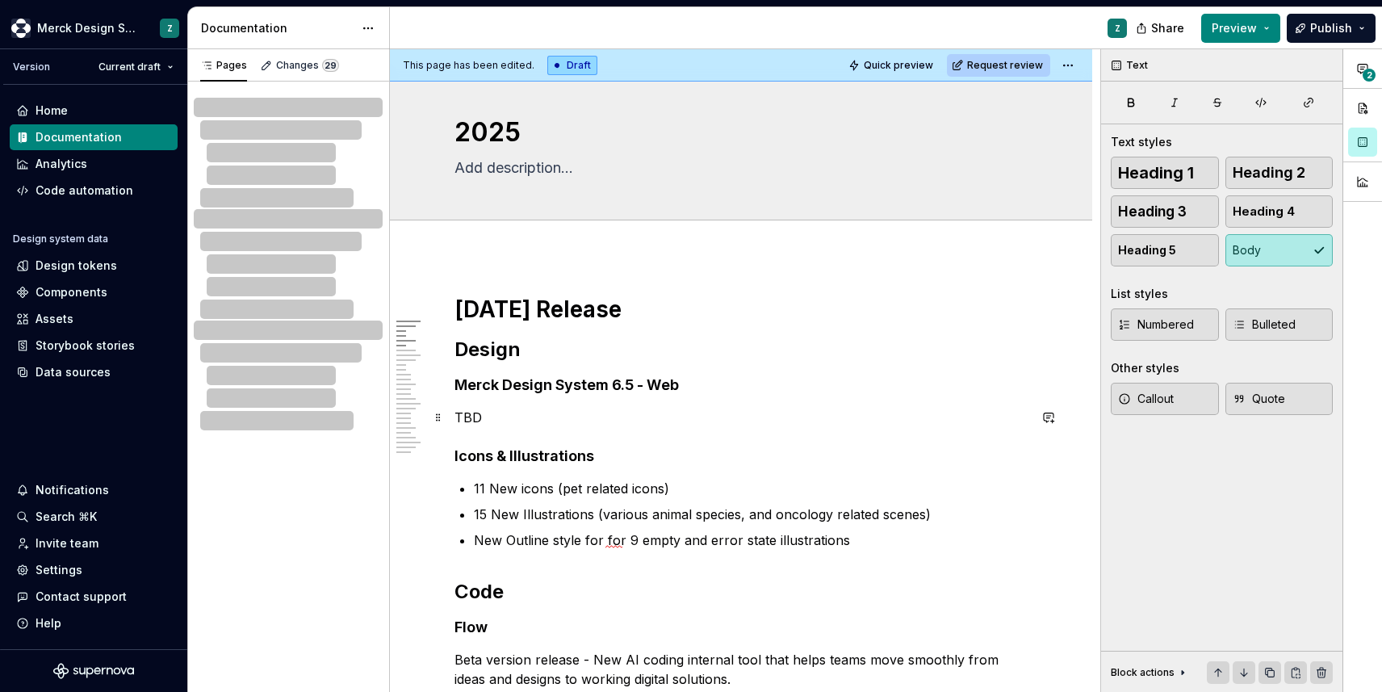
click at [455, 417] on p "TBD" at bounding box center [741, 417] width 573 height 19
click at [1259, 333] on button "Bulleted" at bounding box center [1280, 324] width 108 height 32
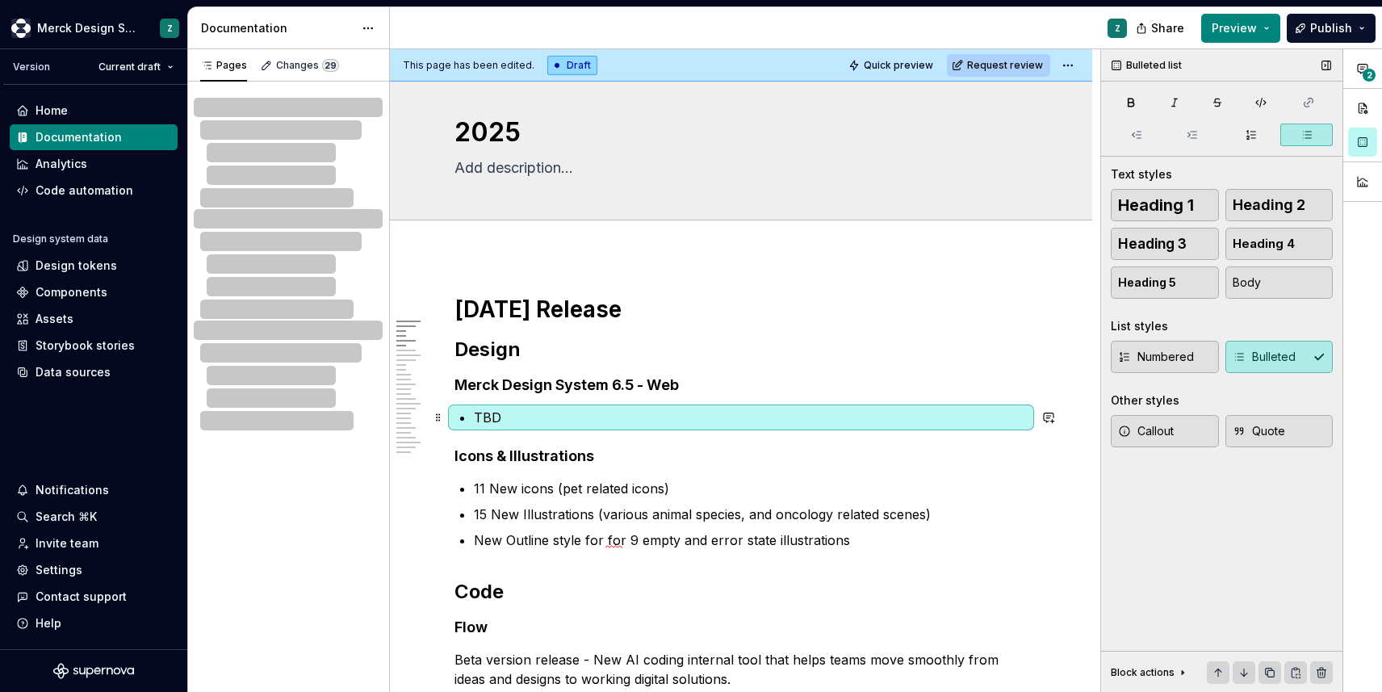
click at [516, 421] on p "TBD" at bounding box center [751, 417] width 554 height 19
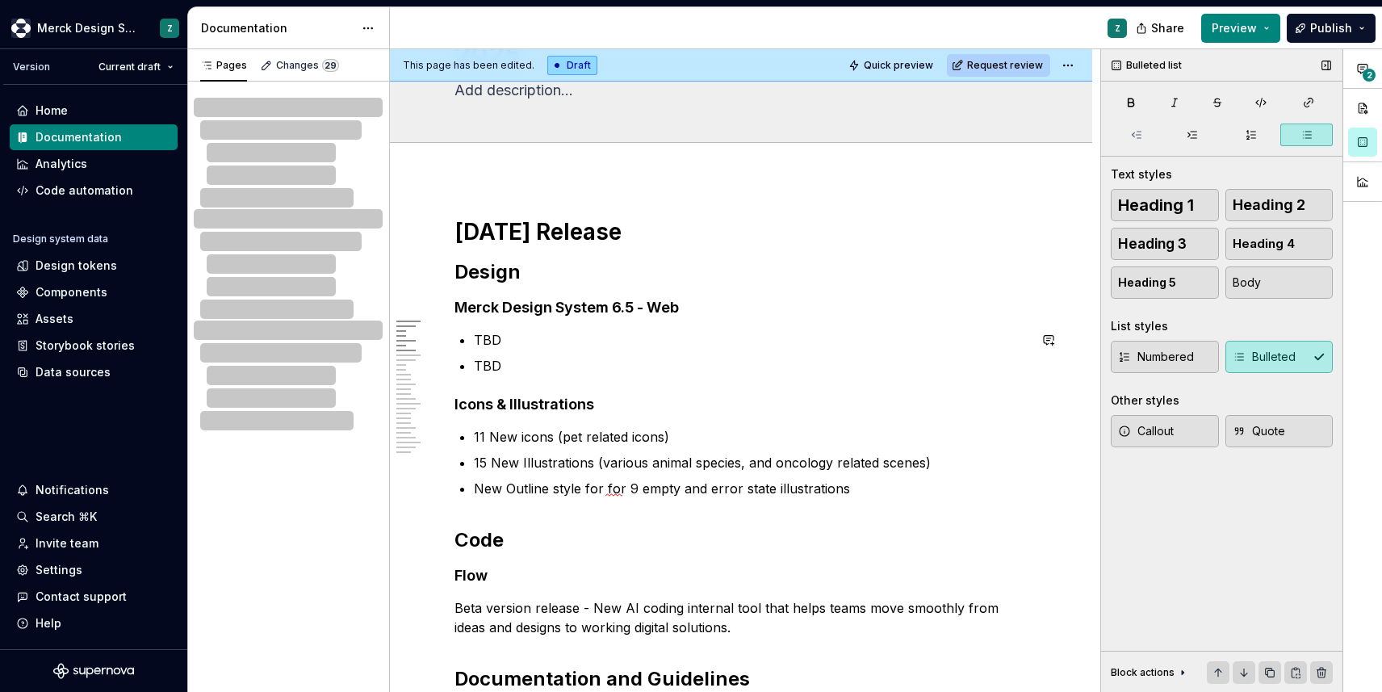
scroll to position [270, 0]
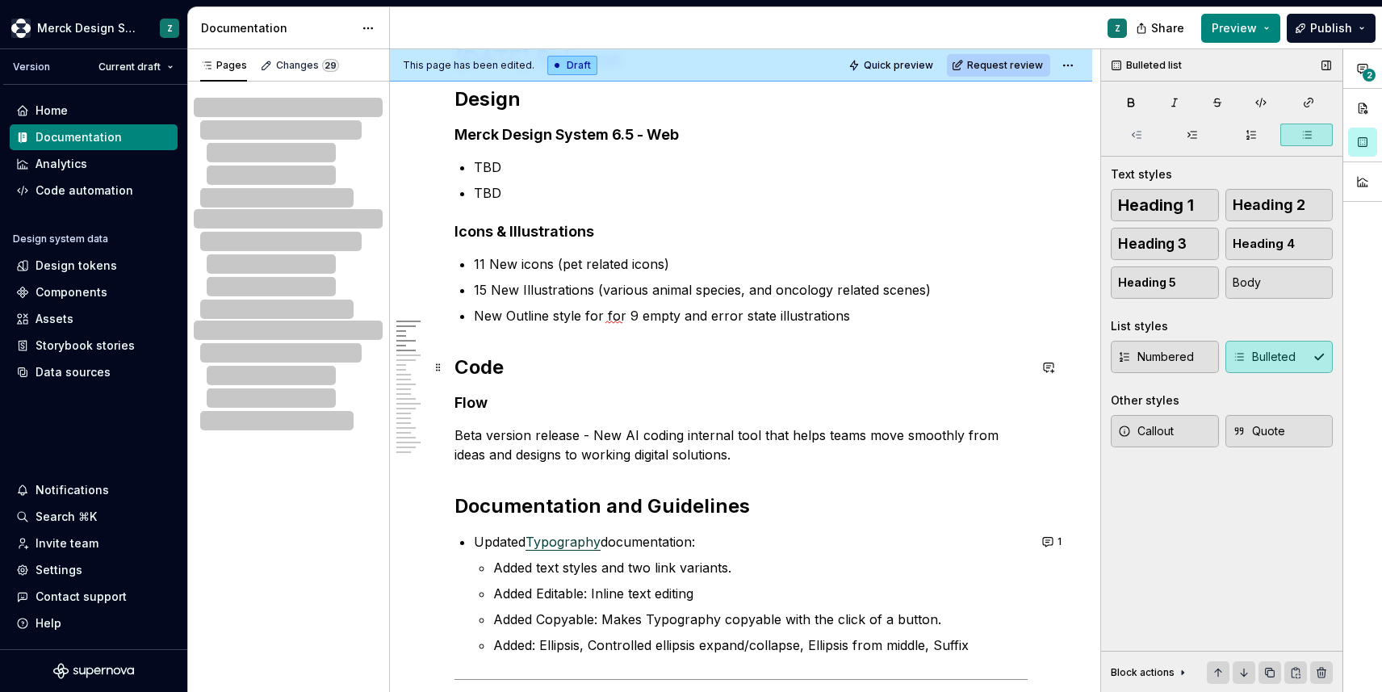
click at [510, 370] on h2 "Code" at bounding box center [741, 367] width 573 height 26
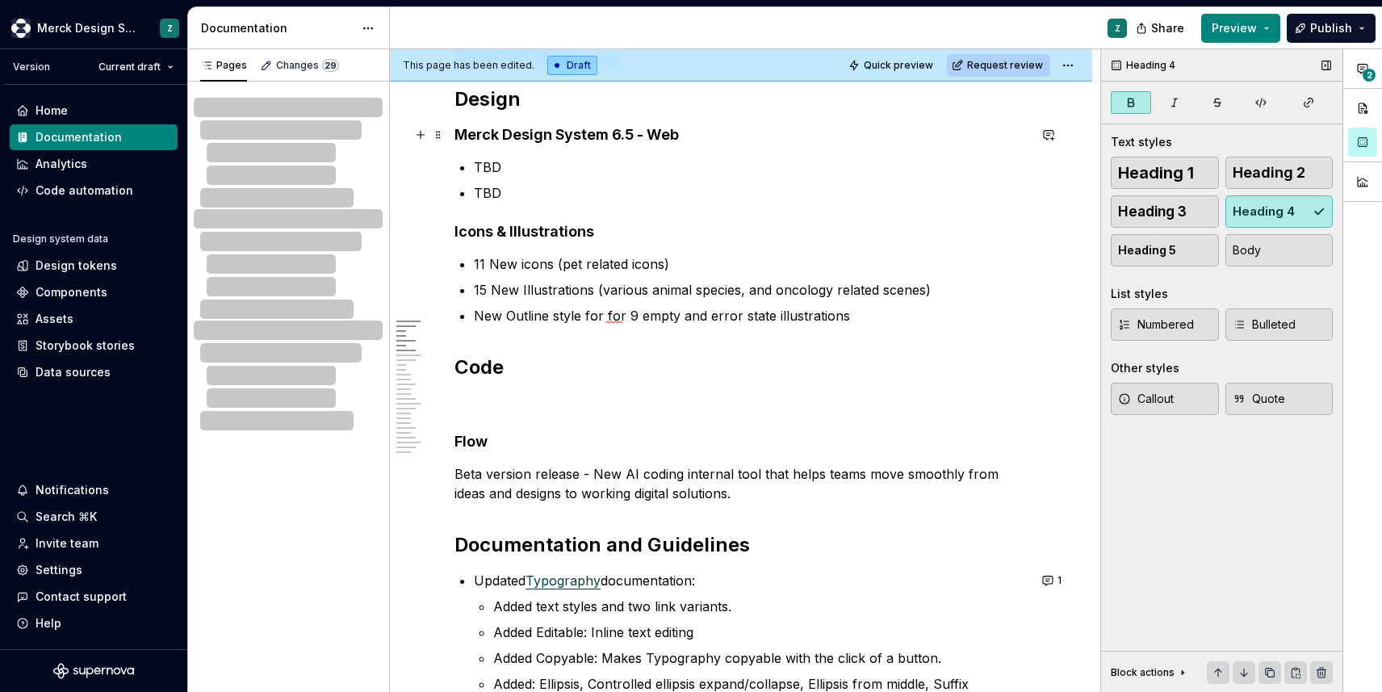
click at [679, 132] on strong "Merck Design System 6.5 - Web" at bounding box center [567, 134] width 224 height 17
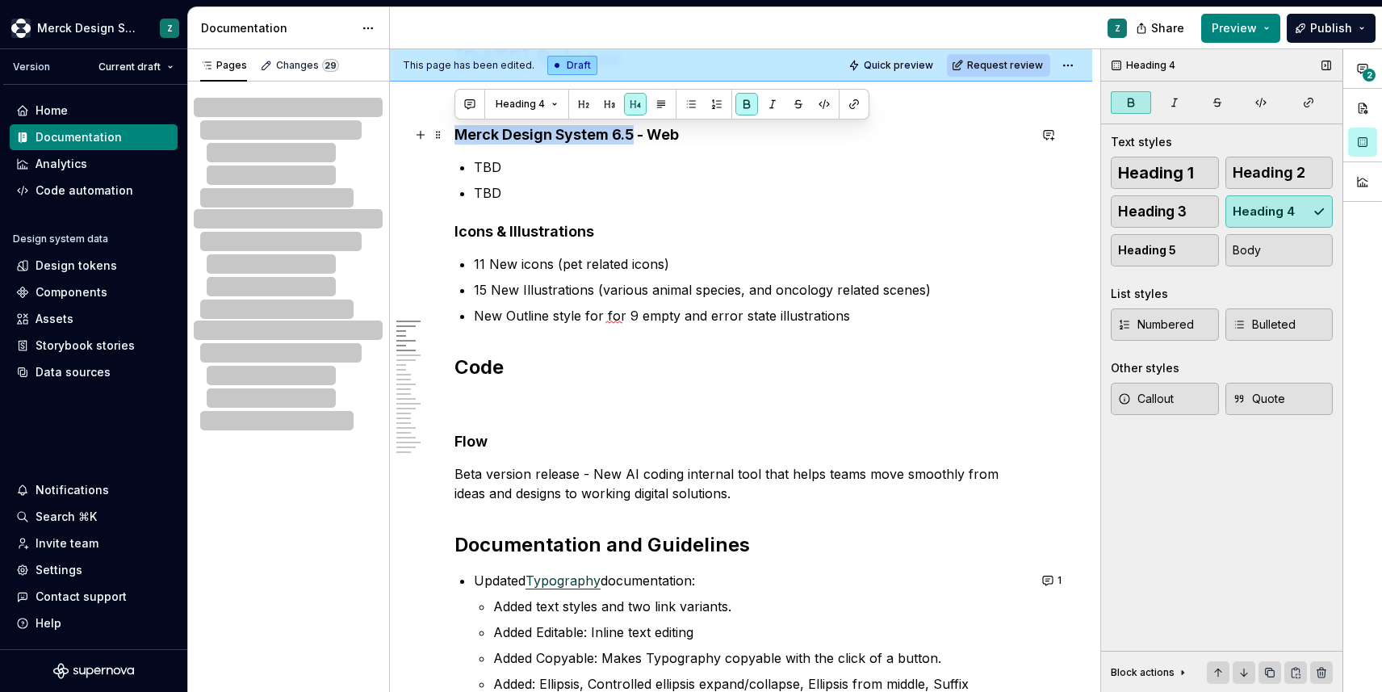
drag, startPoint x: 633, startPoint y: 133, endPoint x: 448, endPoint y: 136, distance: 184.9
copy strong "Merck Design System 6.5"
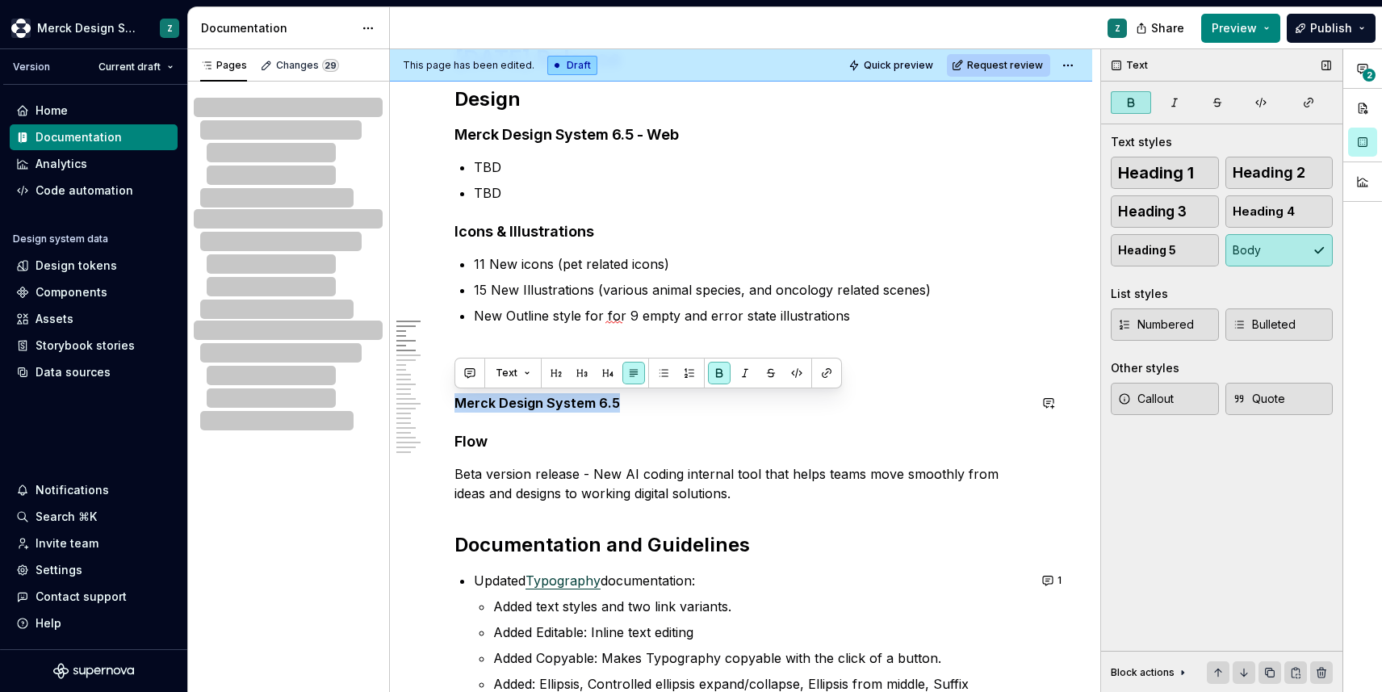
drag, startPoint x: 600, startPoint y: 398, endPoint x: 465, endPoint y: 391, distance: 135.0
click at [1254, 216] on span "Heading 4" at bounding box center [1264, 211] width 62 height 16
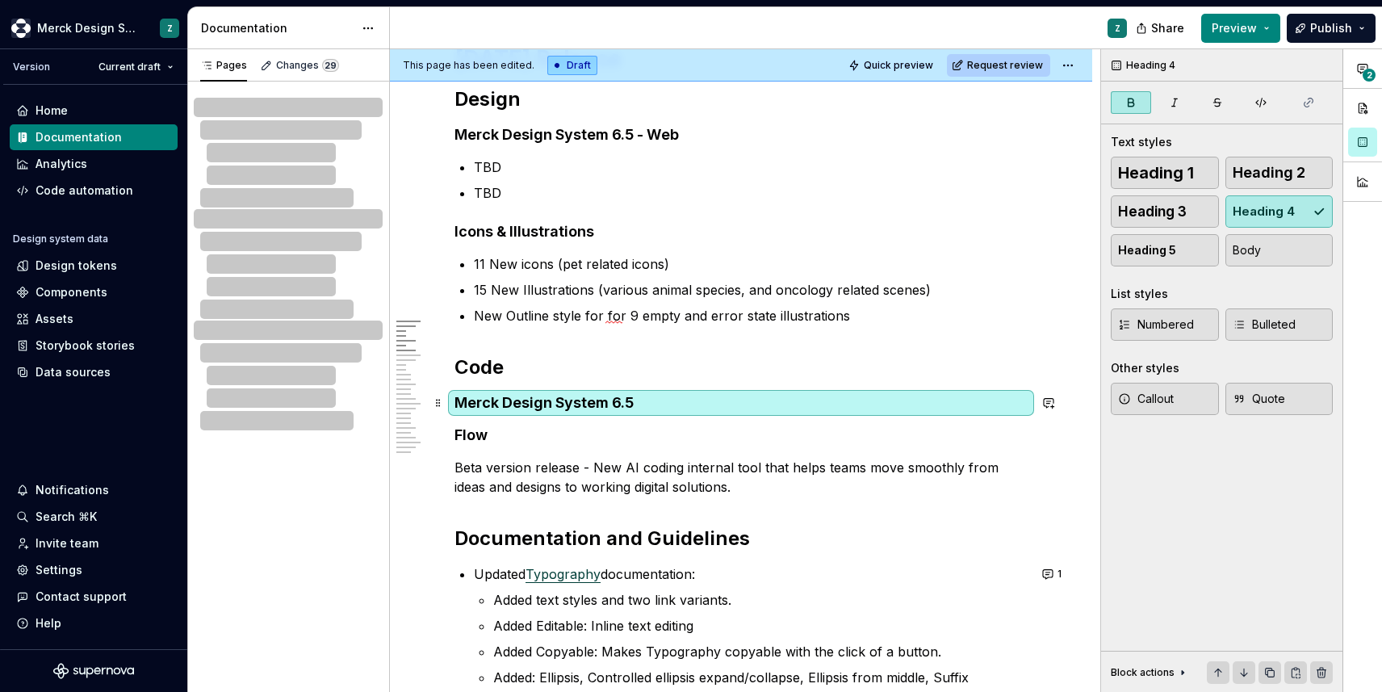
click at [643, 404] on h4 "Merck Design System 6.5" at bounding box center [741, 402] width 573 height 19
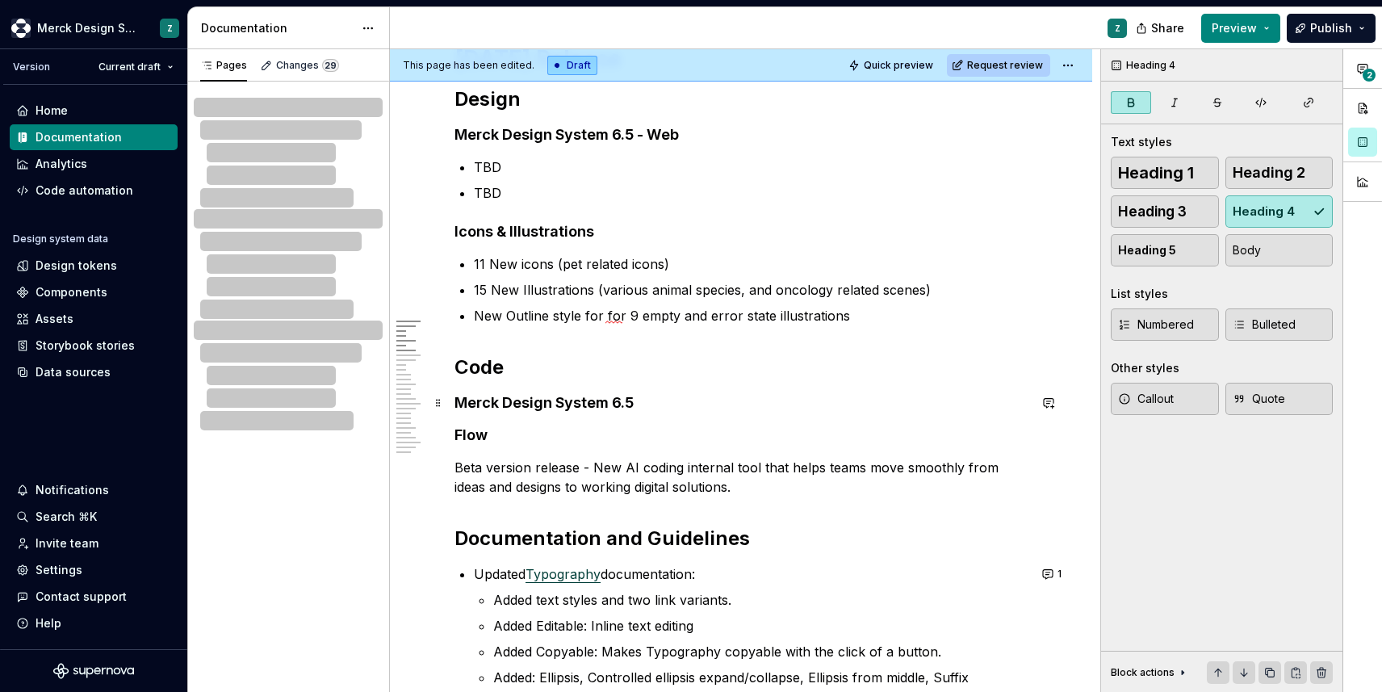
drag, startPoint x: 634, startPoint y: 403, endPoint x: 725, endPoint y: 409, distance: 91.5
click at [635, 403] on h4 "Merck Design System 6.5" at bounding box center [741, 402] width 573 height 19
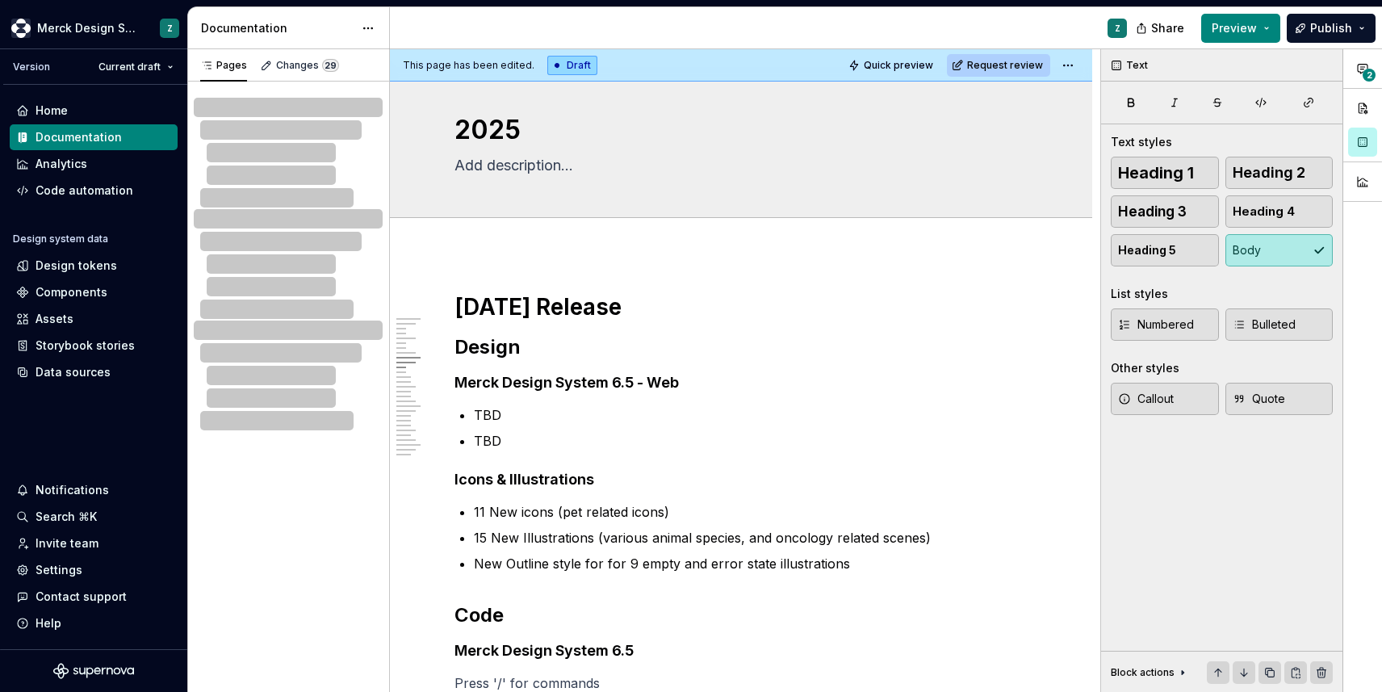
scroll to position [0, 0]
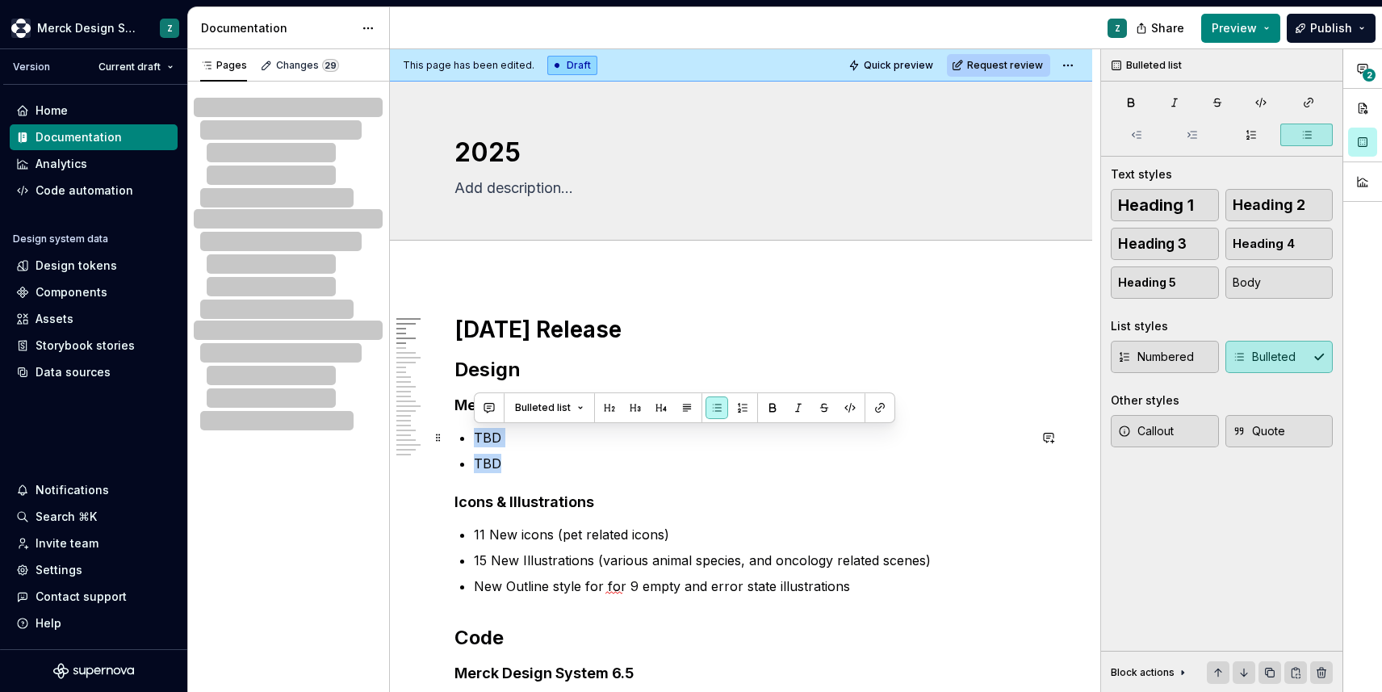
drag, startPoint x: 505, startPoint y: 461, endPoint x: 471, endPoint y: 444, distance: 37.2
copy ul "[PERSON_NAME]"
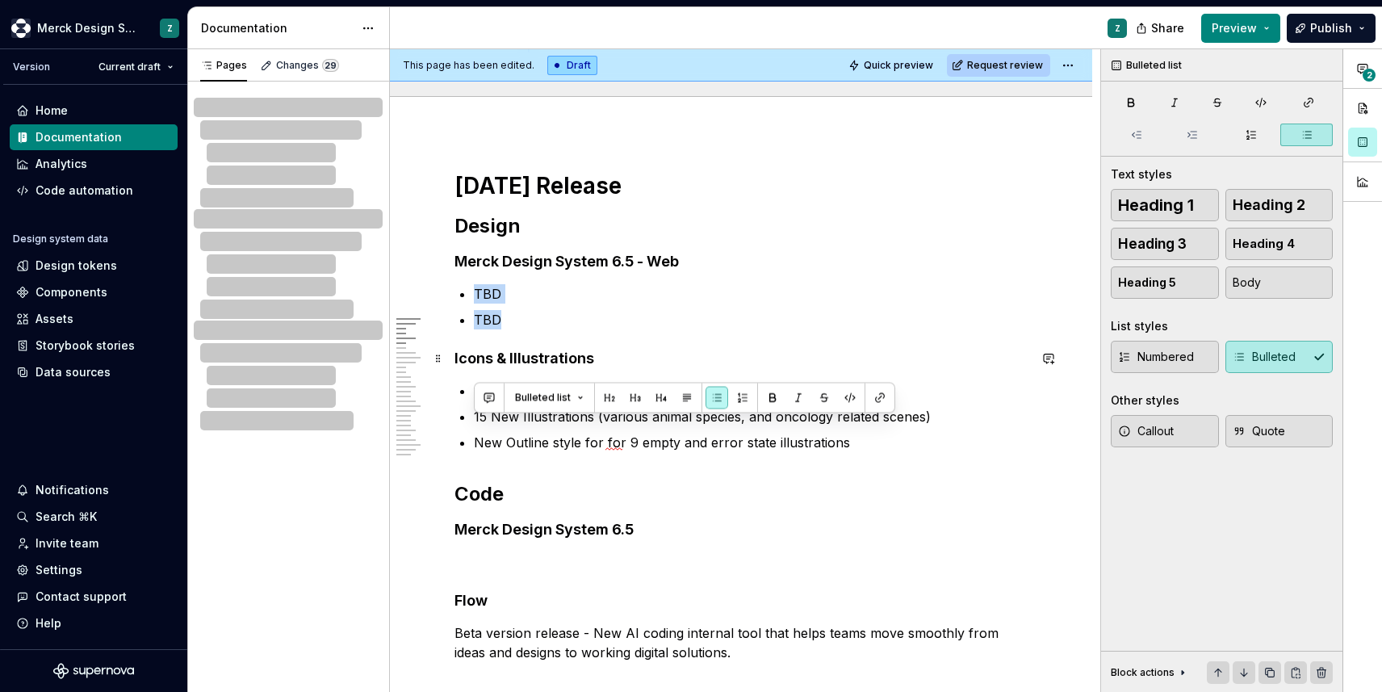
scroll to position [146, 0]
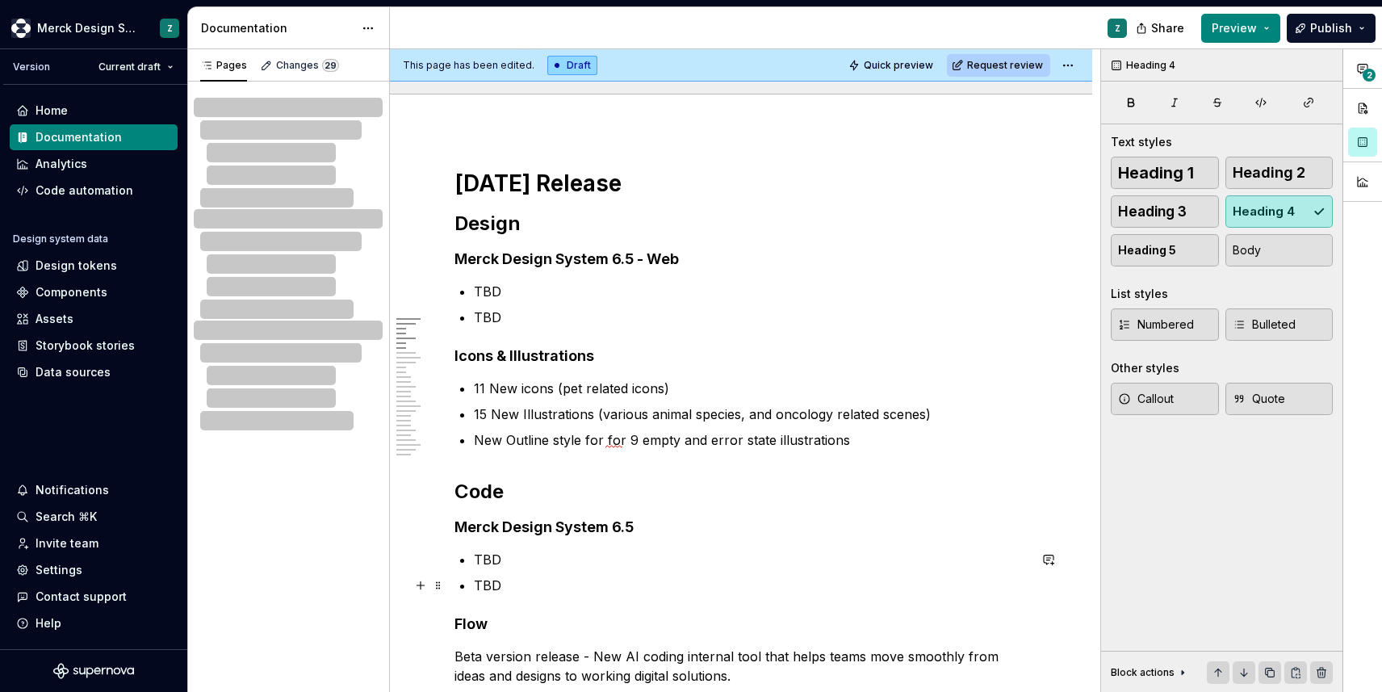
click at [528, 578] on p "TBD" at bounding box center [751, 585] width 554 height 19
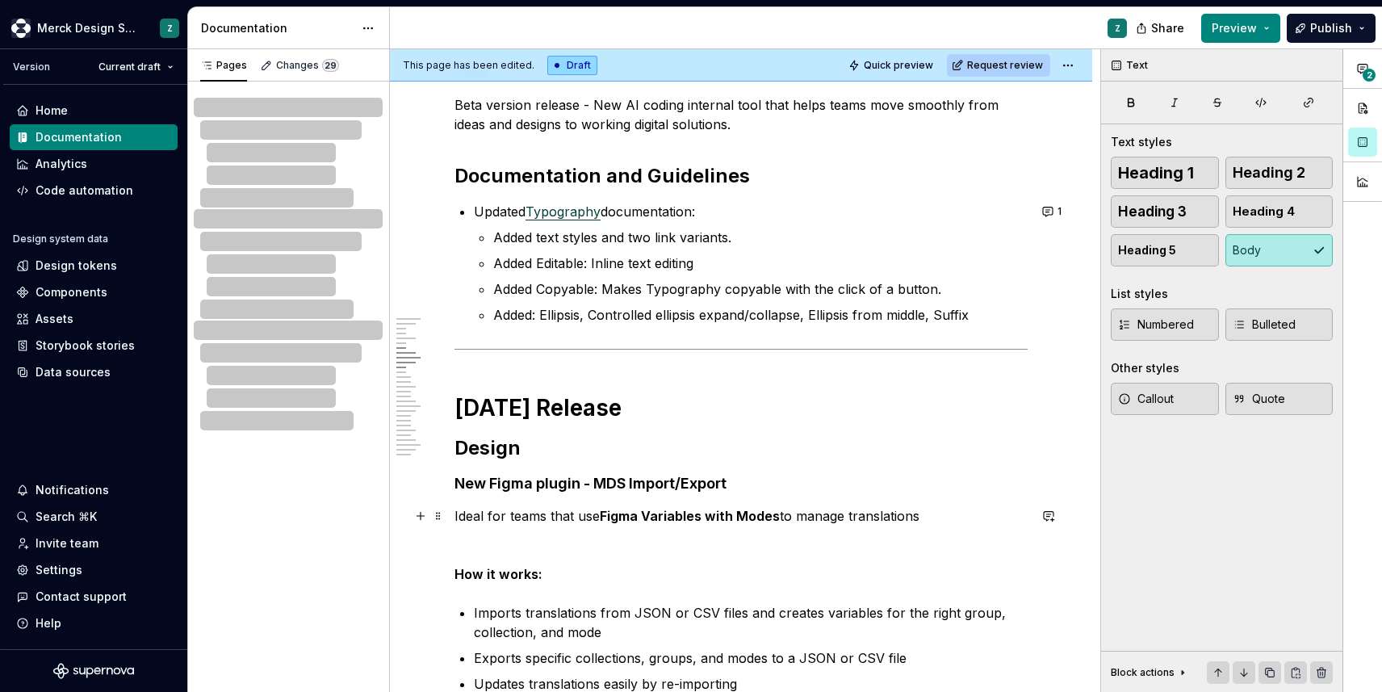
scroll to position [0, 0]
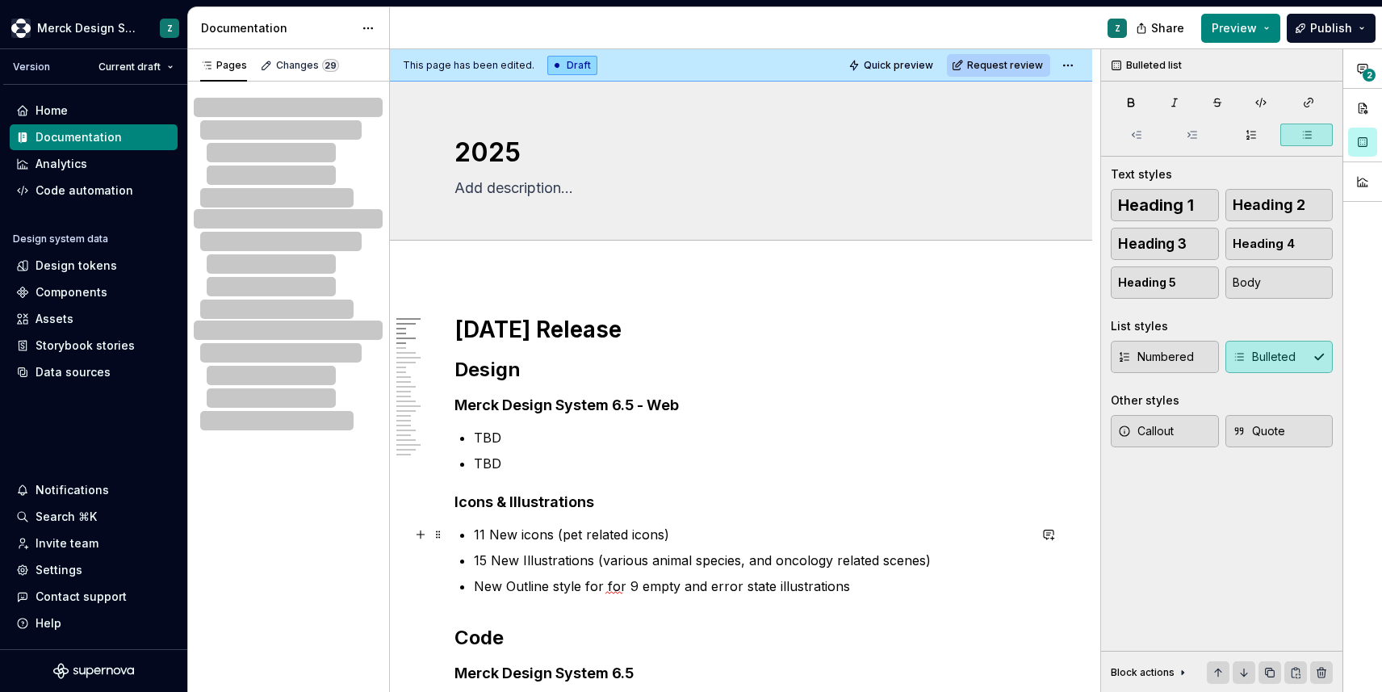
click at [609, 543] on p "11 New icons (pet related icons)" at bounding box center [751, 534] width 554 height 19
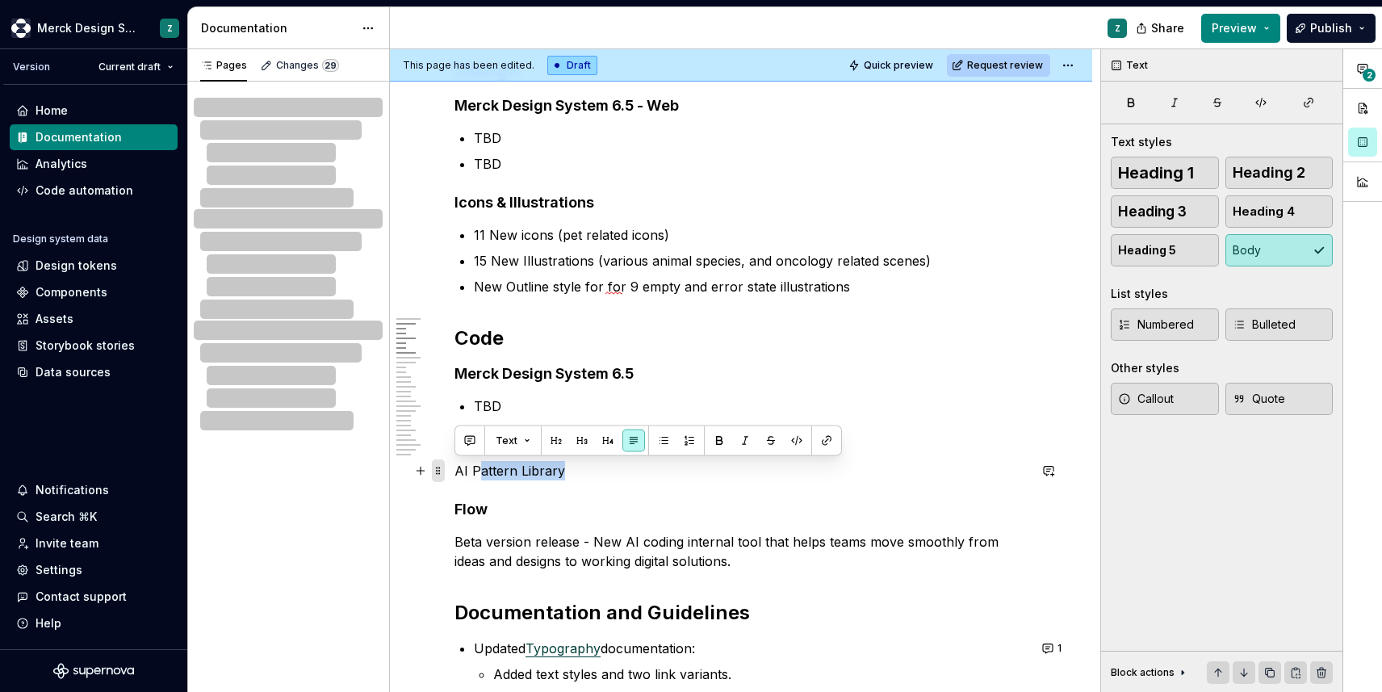
drag, startPoint x: 580, startPoint y: 467, endPoint x: 442, endPoint y: 471, distance: 137.3
click at [462, 471] on p "AI Pattern Library" at bounding box center [741, 470] width 573 height 19
drag, startPoint x: 455, startPoint y: 471, endPoint x: 565, endPoint y: 467, distance: 109.8
click at [565, 467] on p "AI Pattern Library" at bounding box center [741, 470] width 573 height 19
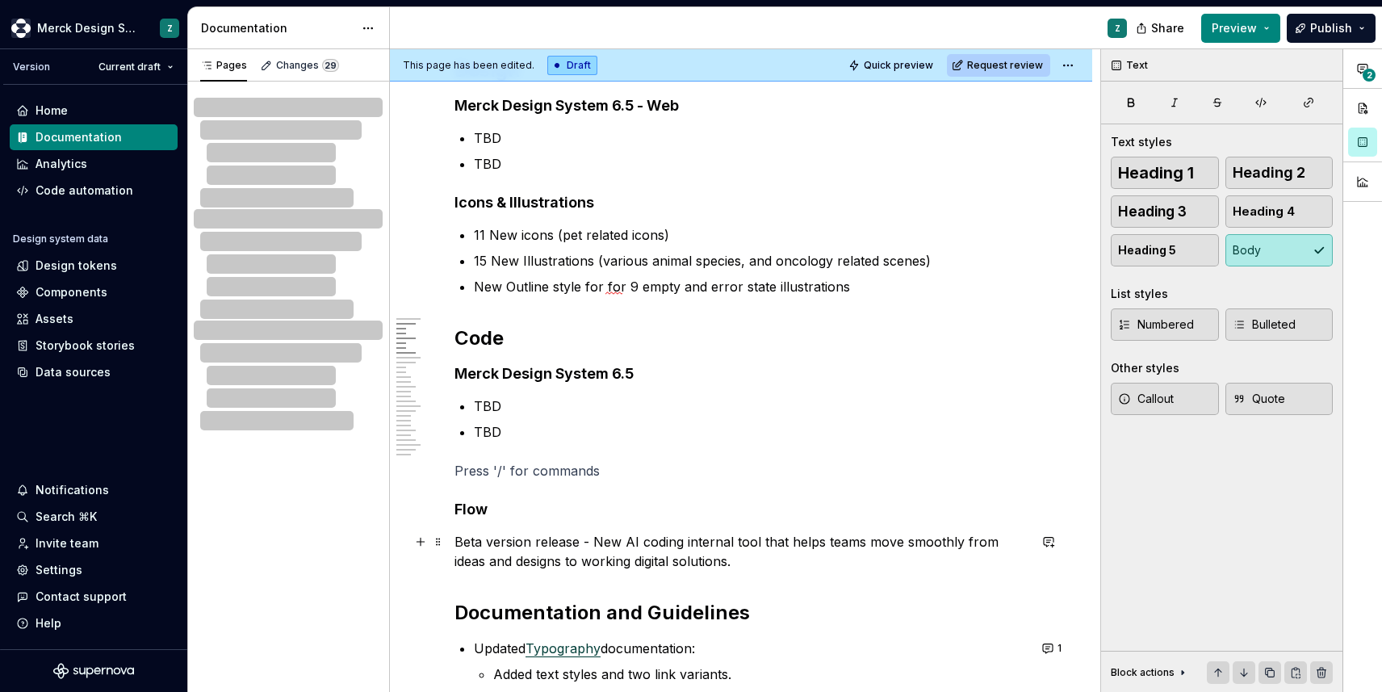
click at [456, 542] on p "Beta version release - New AI coding internal tool that helps teams move smooth…" at bounding box center [741, 551] width 573 height 39
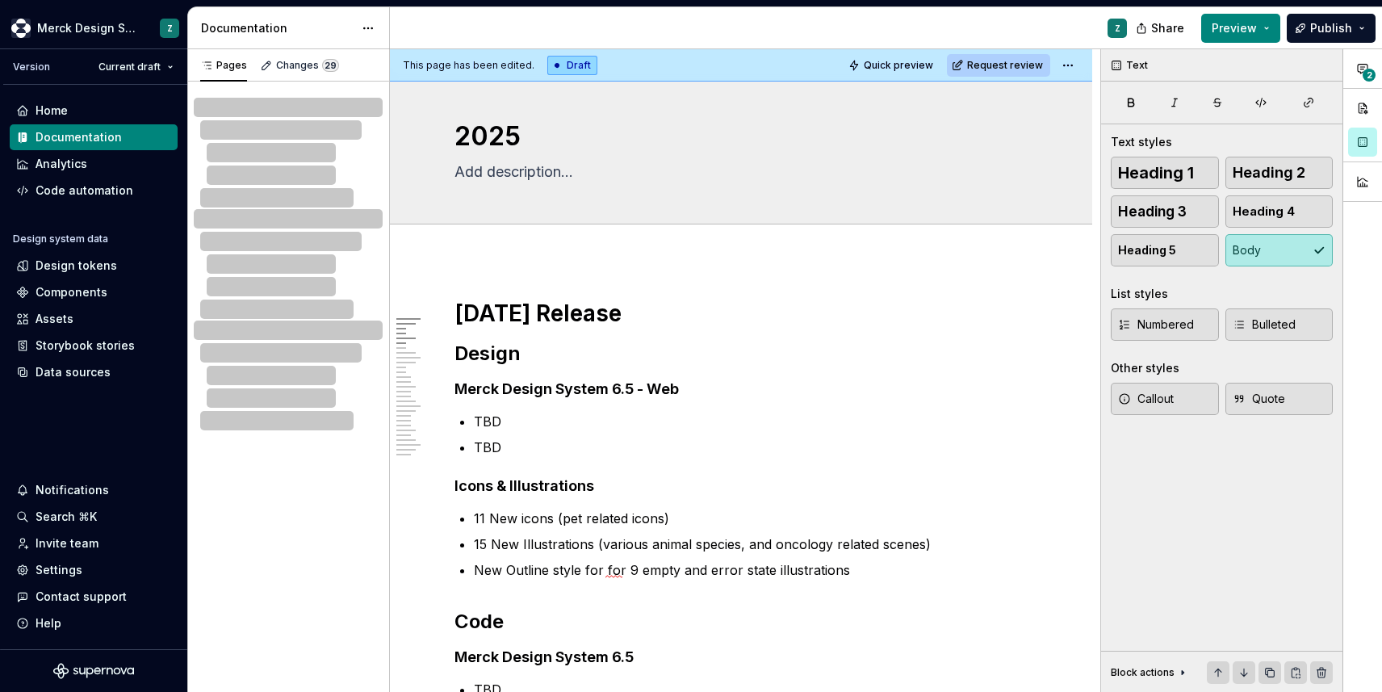
scroll to position [0, 0]
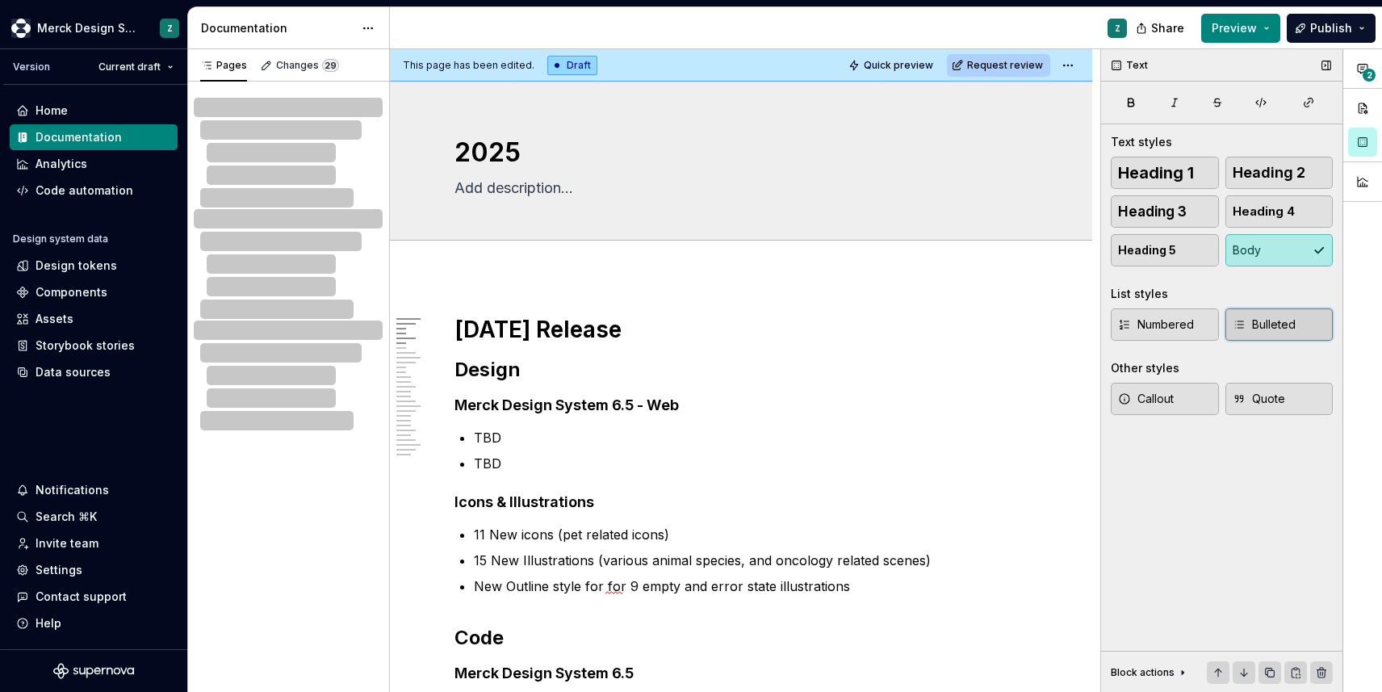
click at [1255, 329] on span "Bulleted" at bounding box center [1264, 324] width 63 height 16
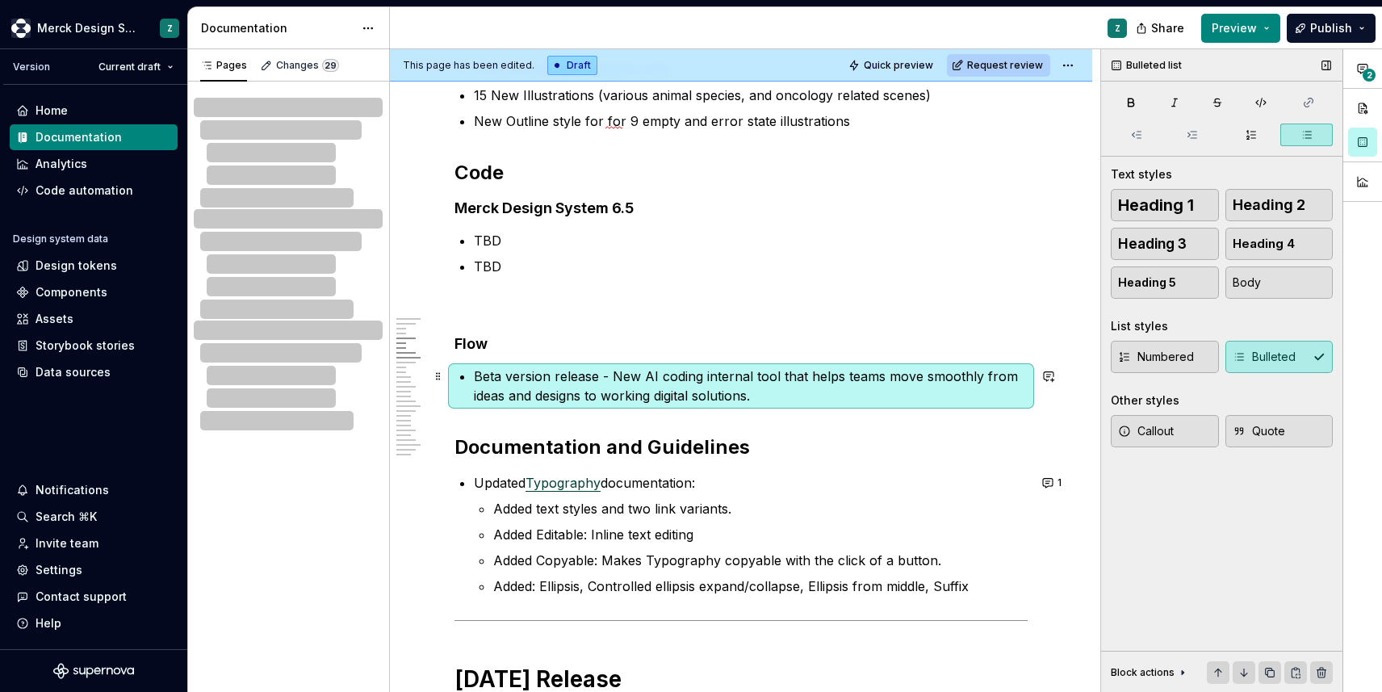
scroll to position [467, 0]
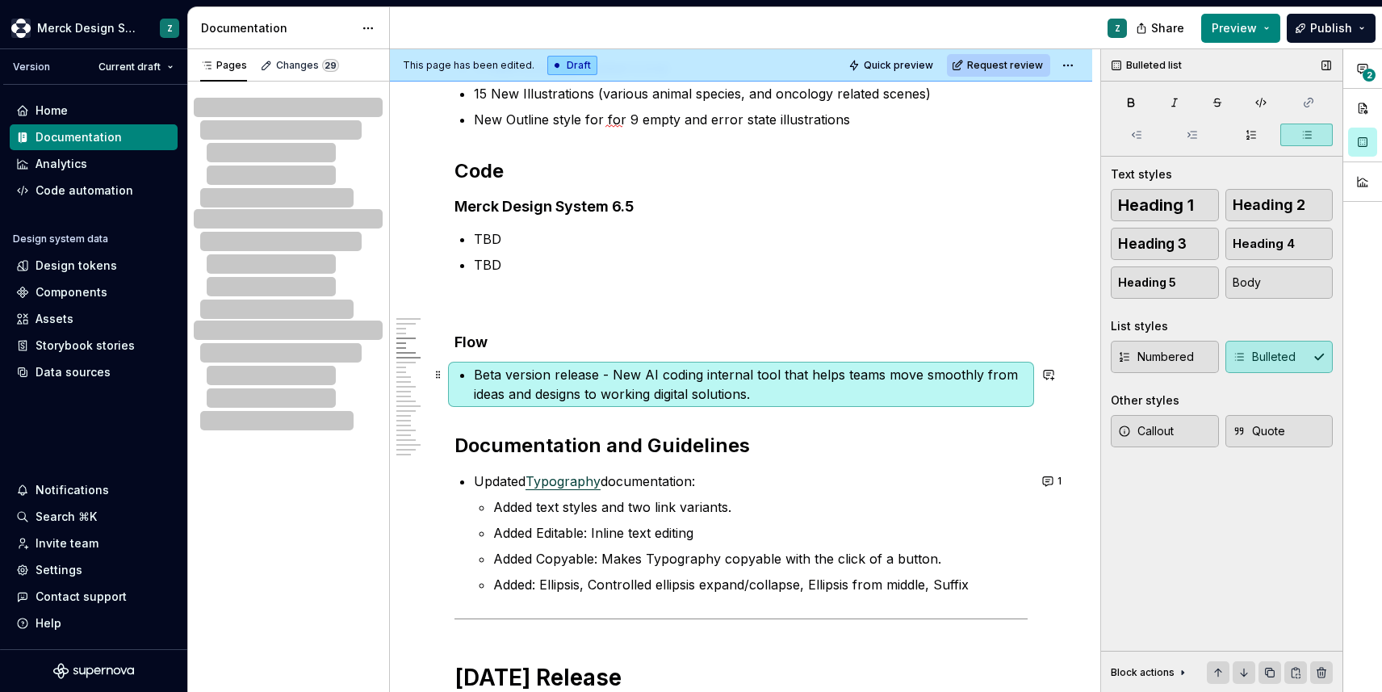
click at [604, 385] on p "Beta version release - New AI coding internal tool that helps teams move smooth…" at bounding box center [751, 384] width 554 height 39
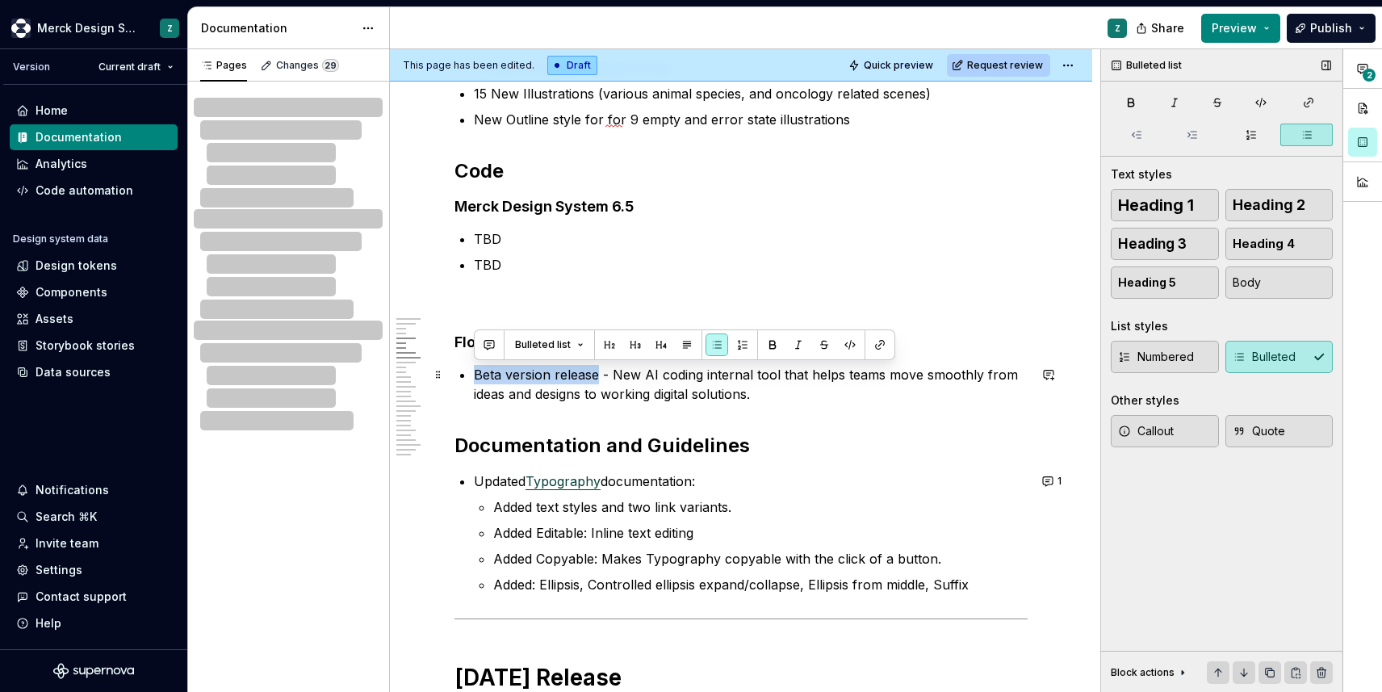
drag, startPoint x: 599, startPoint y: 375, endPoint x: 478, endPoint y: 367, distance: 121.4
click at [478, 367] on p "Beta version release - New AI coding internal tool that helps teams move smooth…" at bounding box center [751, 384] width 554 height 39
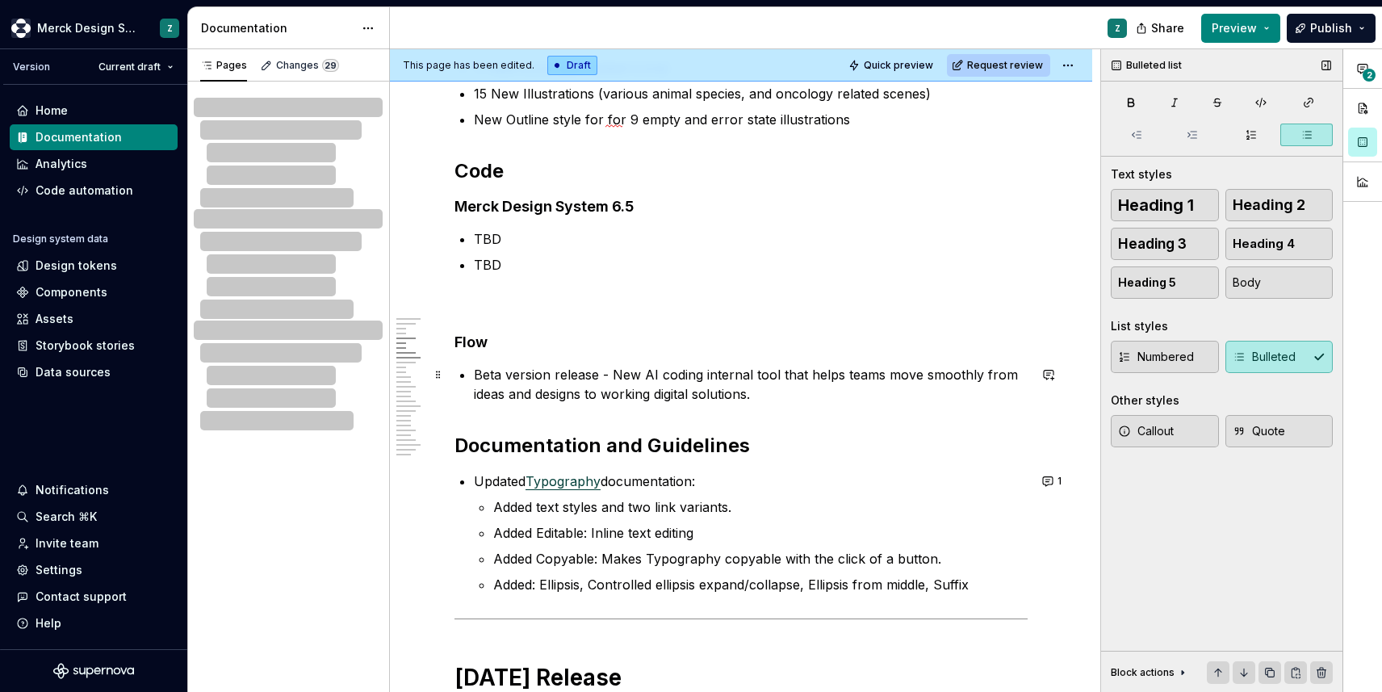
click at [478, 367] on p "Beta version release - New AI coding internal tool that helps teams move smooth…" at bounding box center [751, 384] width 554 height 39
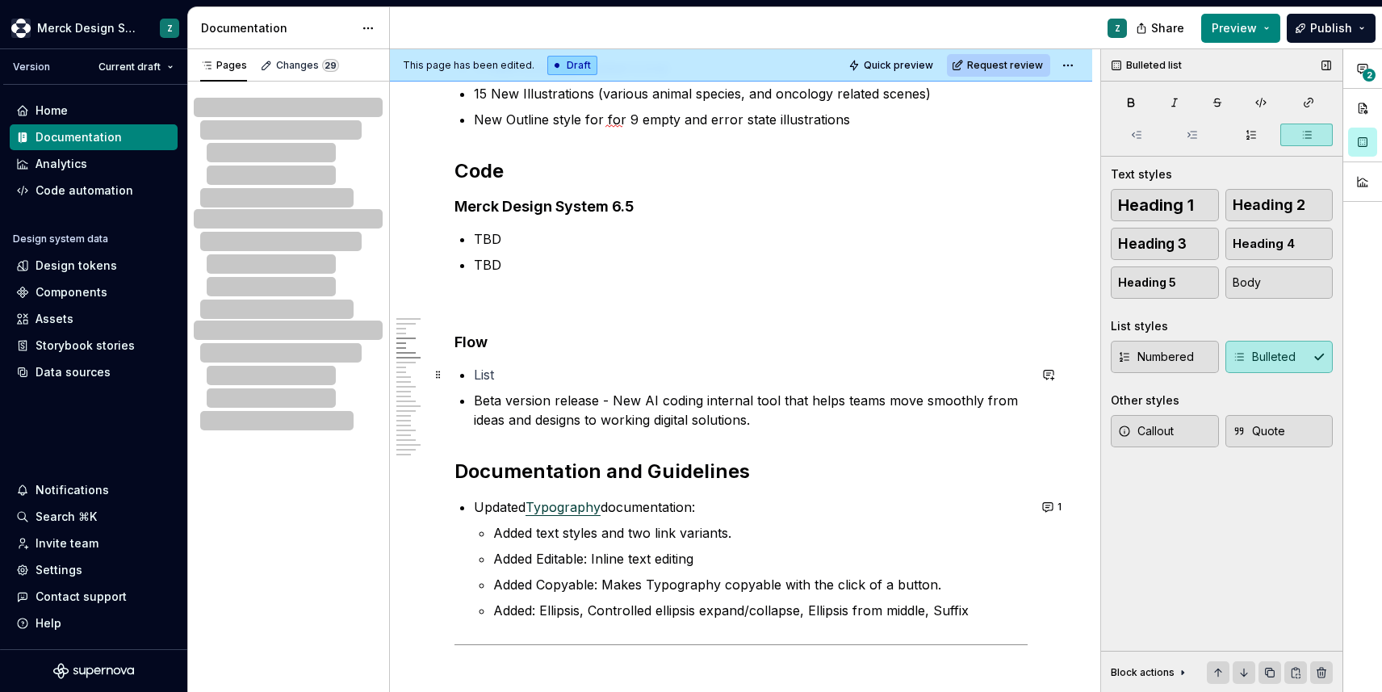
click at [484, 373] on p at bounding box center [751, 374] width 554 height 19
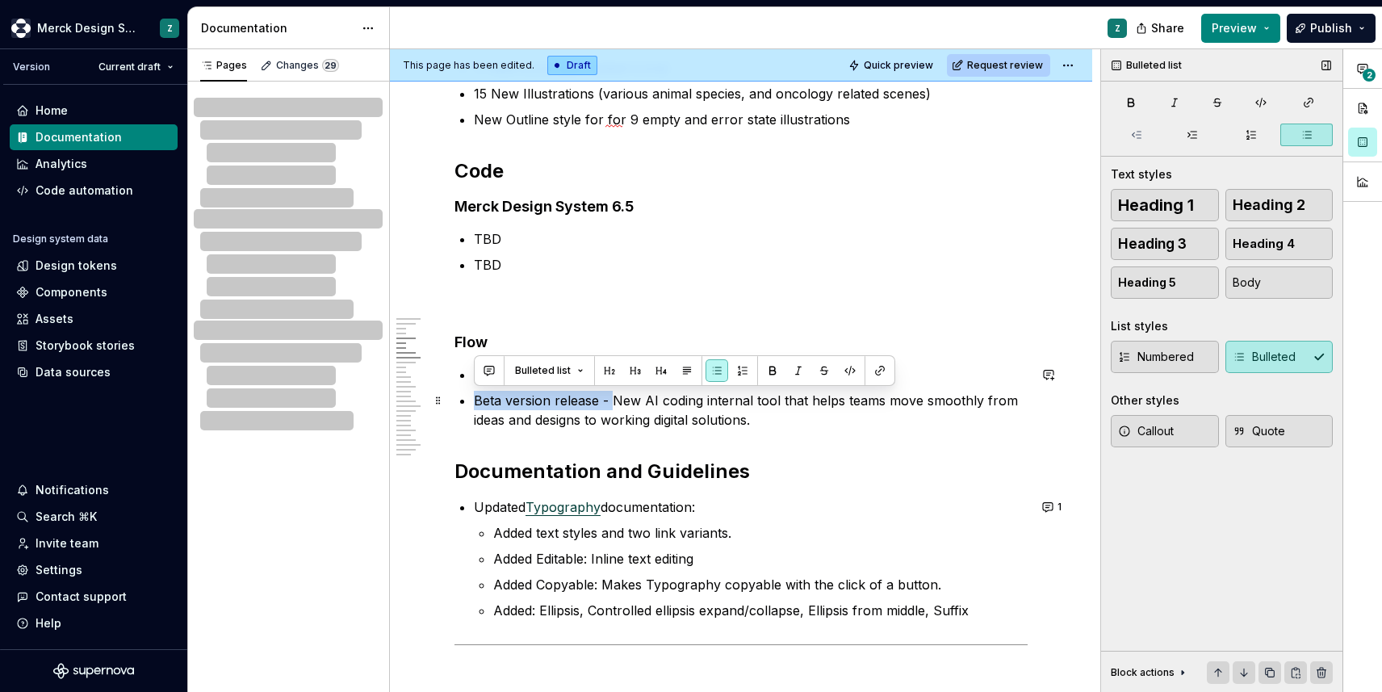
drag, startPoint x: 613, startPoint y: 401, endPoint x: 476, endPoint y: 397, distance: 137.3
click at [476, 397] on p "Beta version release - New AI coding internal tool that helps teams move smooth…" at bounding box center [751, 410] width 554 height 39
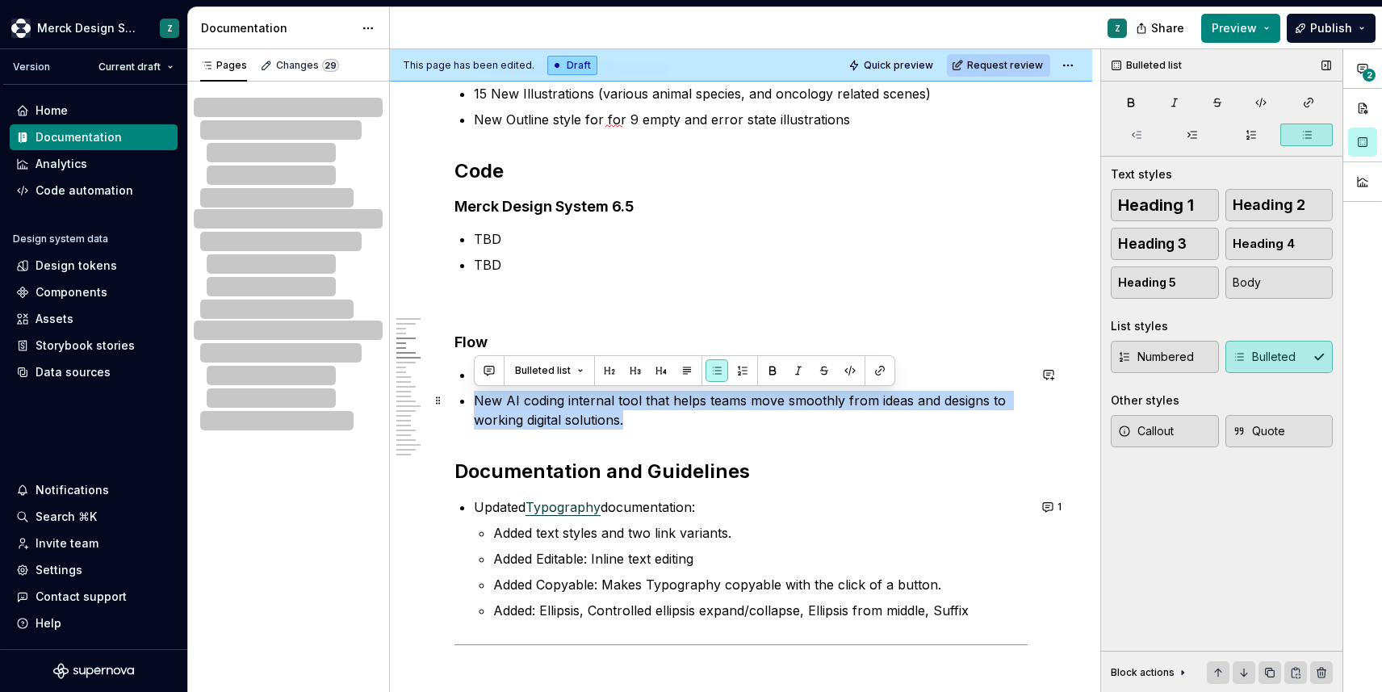
drag, startPoint x: 635, startPoint y: 422, endPoint x: 464, endPoint y: 404, distance: 172.2
click at [474, 404] on li "New AI coding internal tool that helps teams move smoothly from ideas and desig…" at bounding box center [751, 410] width 554 height 39
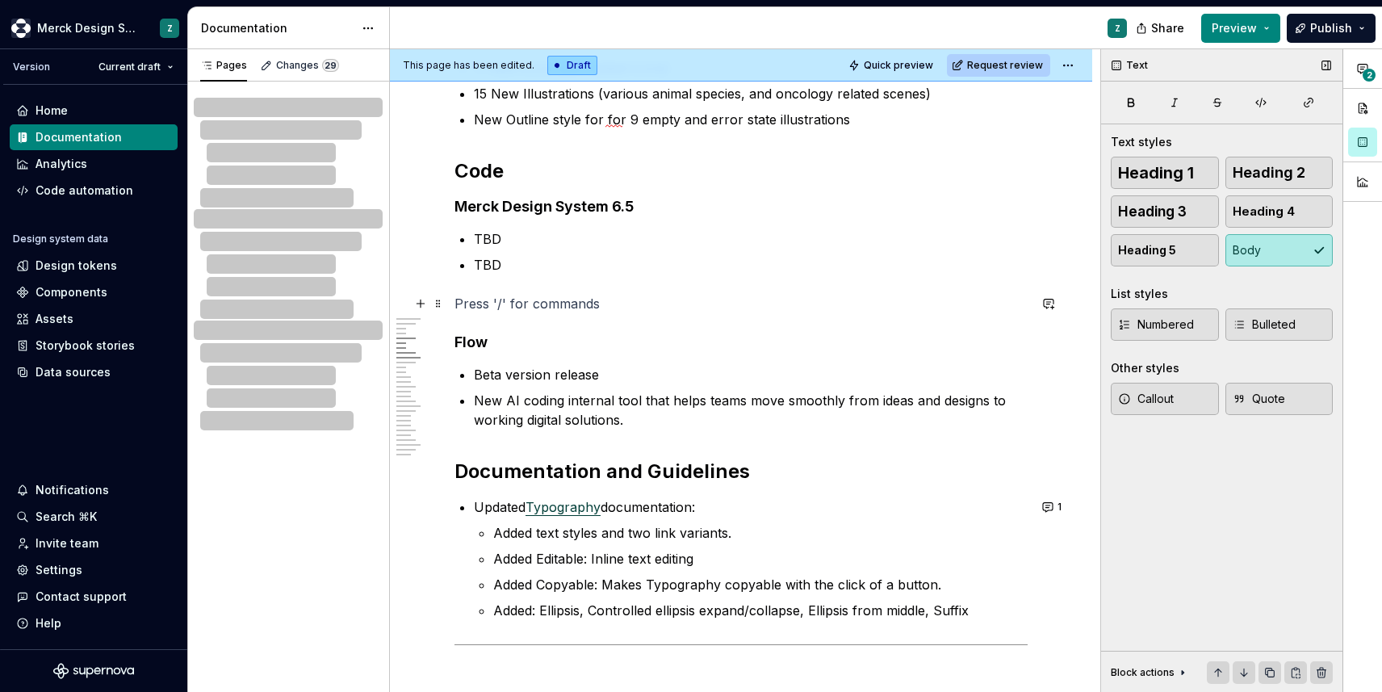
click at [676, 310] on p at bounding box center [741, 303] width 573 height 19
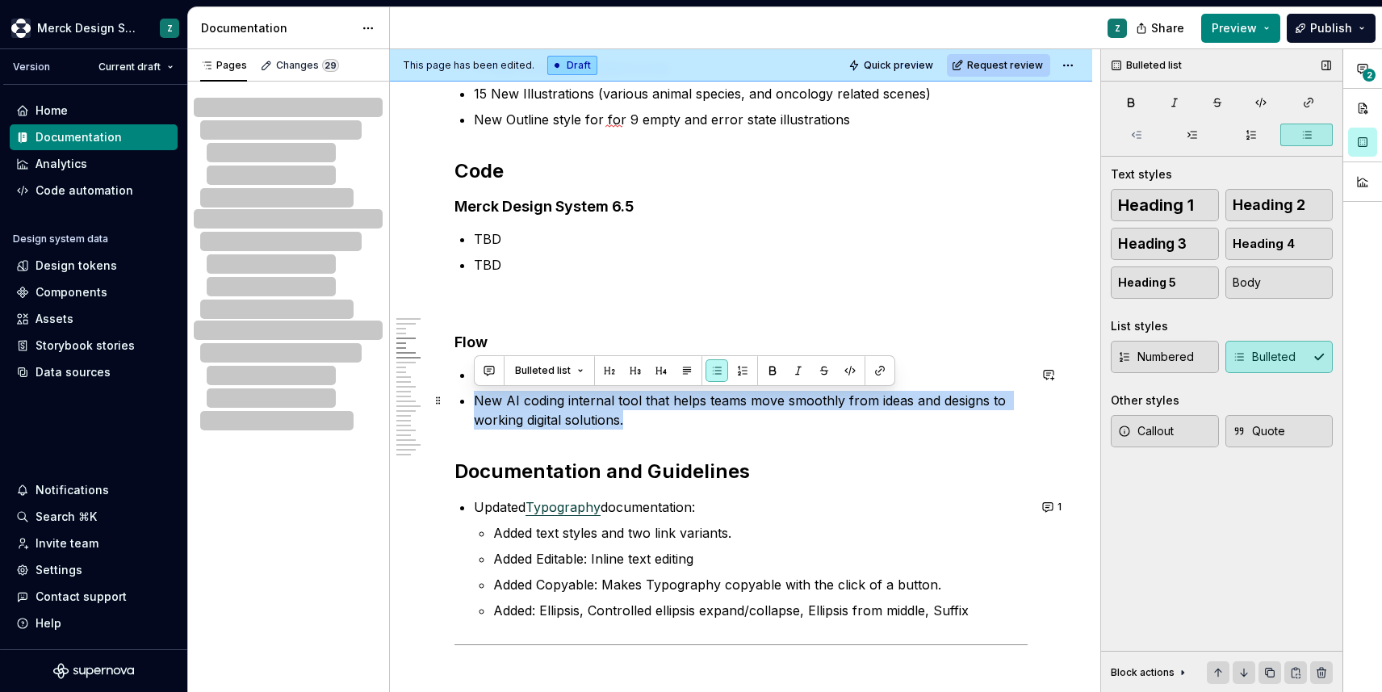
drag, startPoint x: 628, startPoint y: 420, endPoint x: 458, endPoint y: 402, distance: 171.3
click at [669, 417] on p "New AI coding internal tool that helps teams move smoothly from ideas and desig…" at bounding box center [751, 410] width 554 height 39
drag, startPoint x: 627, startPoint y: 421, endPoint x: 476, endPoint y: 398, distance: 152.7
click at [476, 398] on p "New AI coding internal tool that helps teams move smoothly from ideas and desig…" at bounding box center [751, 410] width 554 height 39
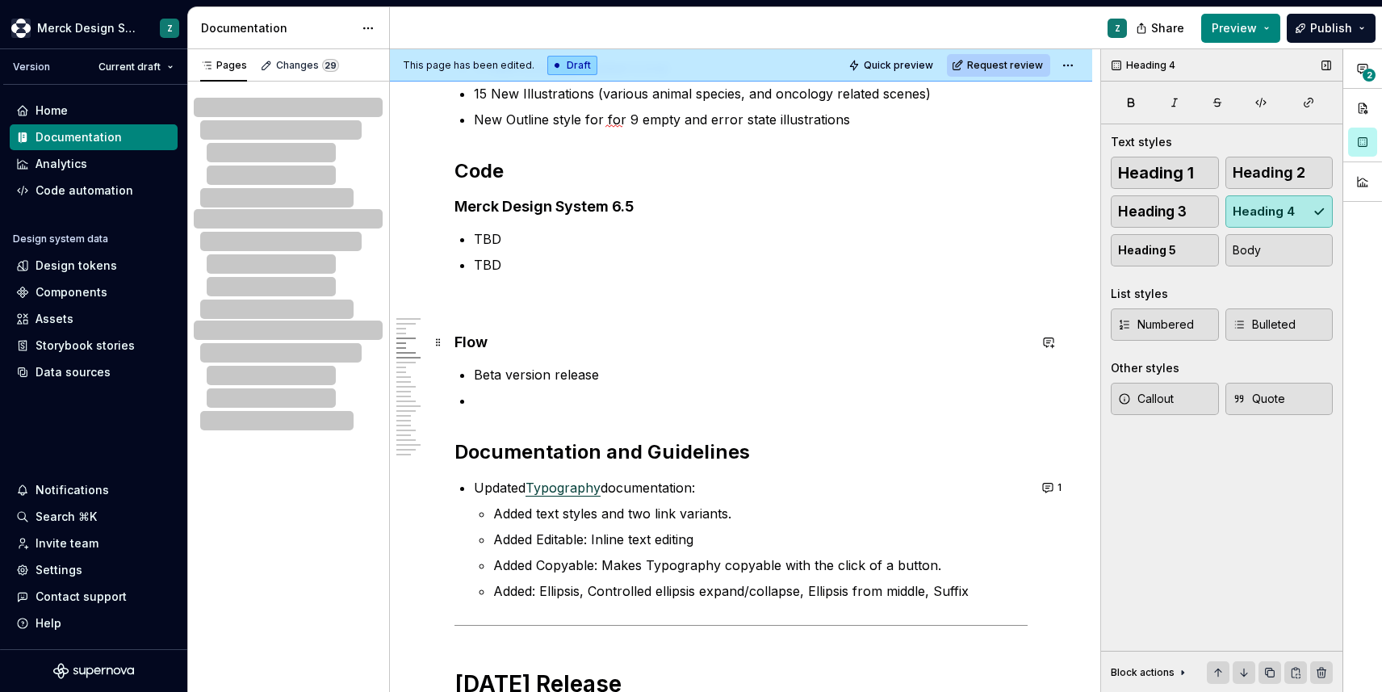
click at [518, 346] on h4 "Flow" at bounding box center [741, 342] width 573 height 19
click at [490, 341] on h4 "Flow Beta" at bounding box center [741, 342] width 573 height 19
click at [550, 346] on h4 "Flow (Beta" at bounding box center [741, 342] width 573 height 19
type textarea "*"
click at [545, 400] on p at bounding box center [751, 400] width 554 height 19
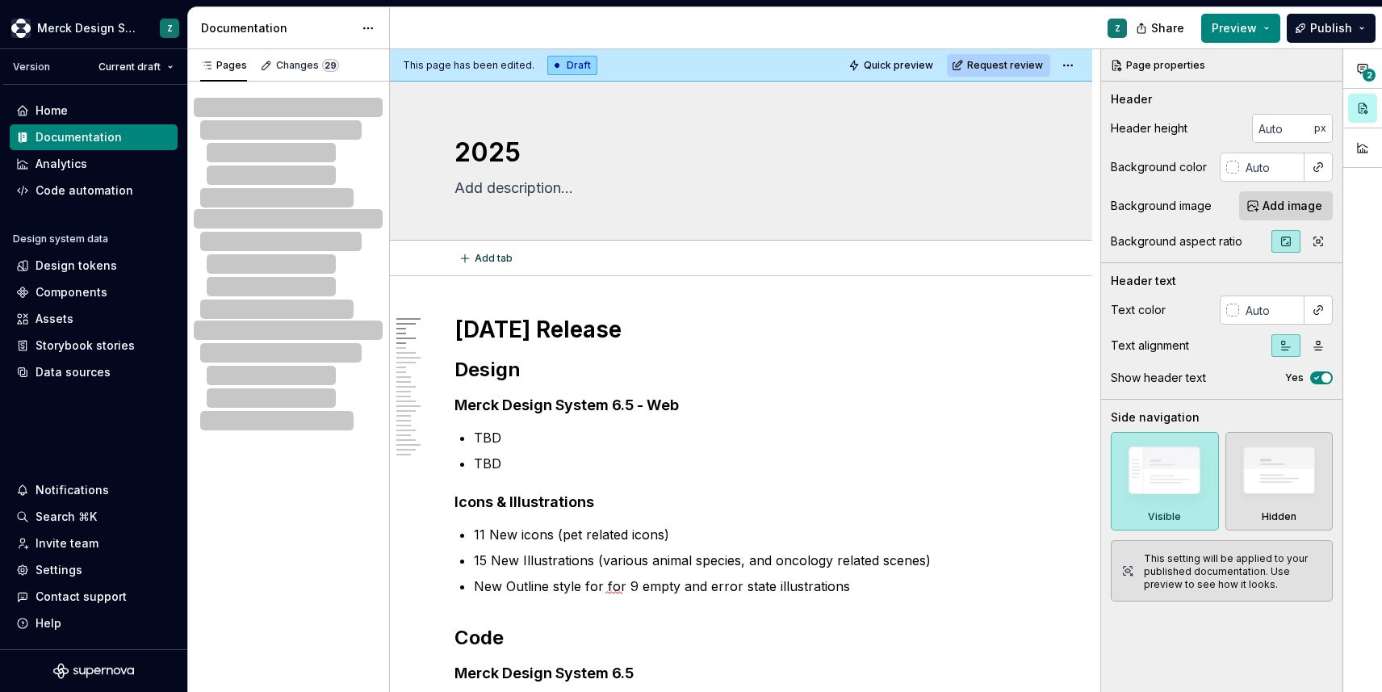
type textarea "*"
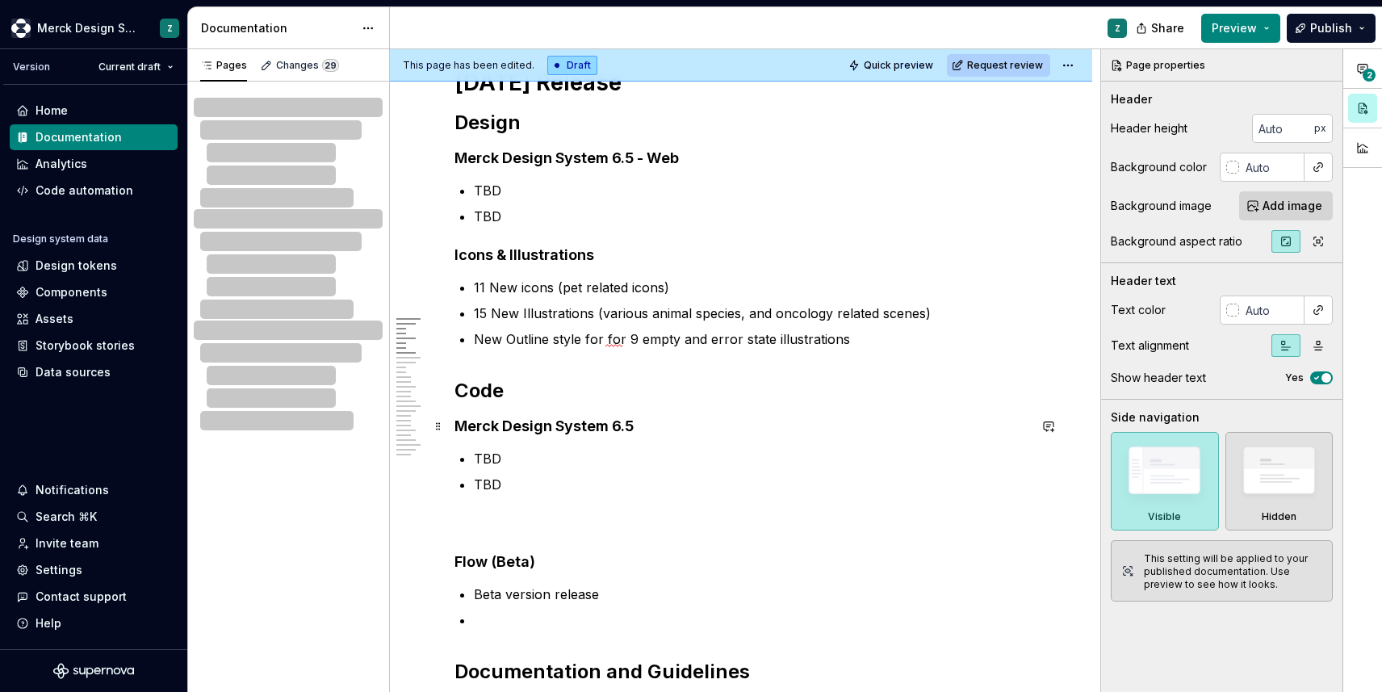
scroll to position [288, 0]
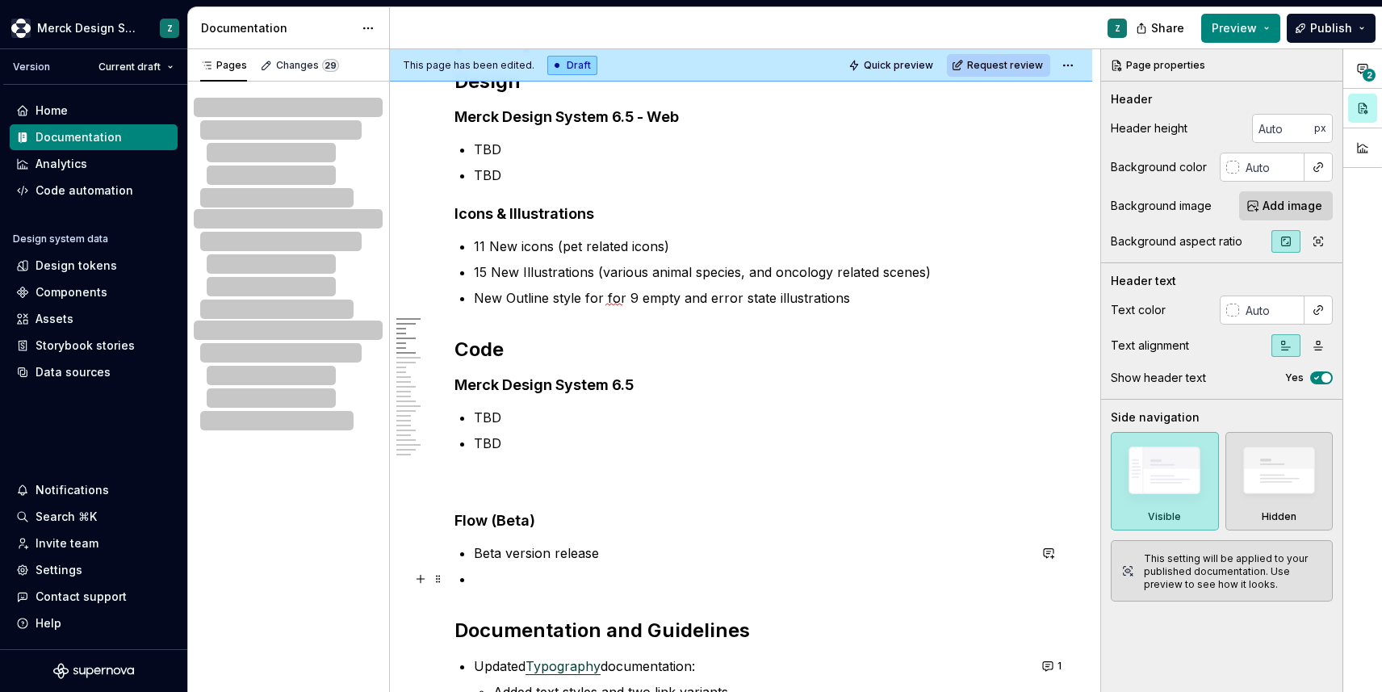
click at [480, 579] on p at bounding box center [751, 578] width 554 height 19
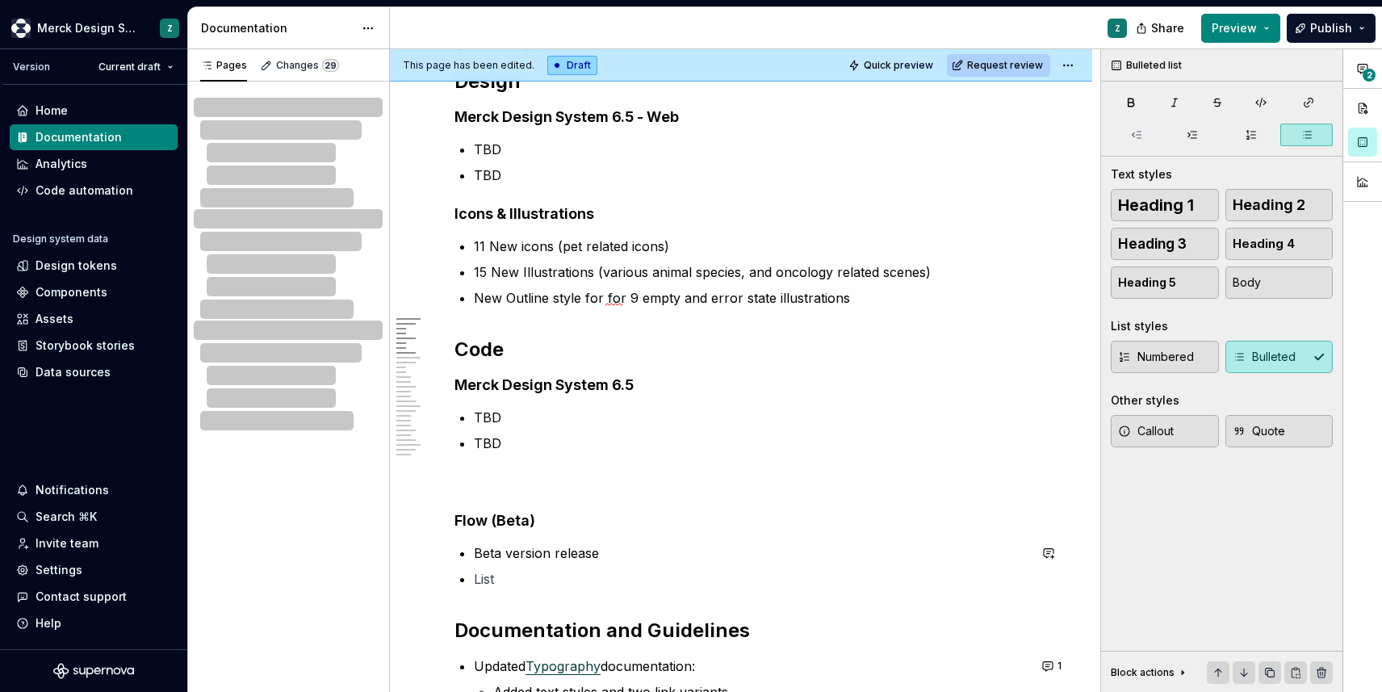
paste div
click at [508, 569] on p at bounding box center [751, 578] width 554 height 19
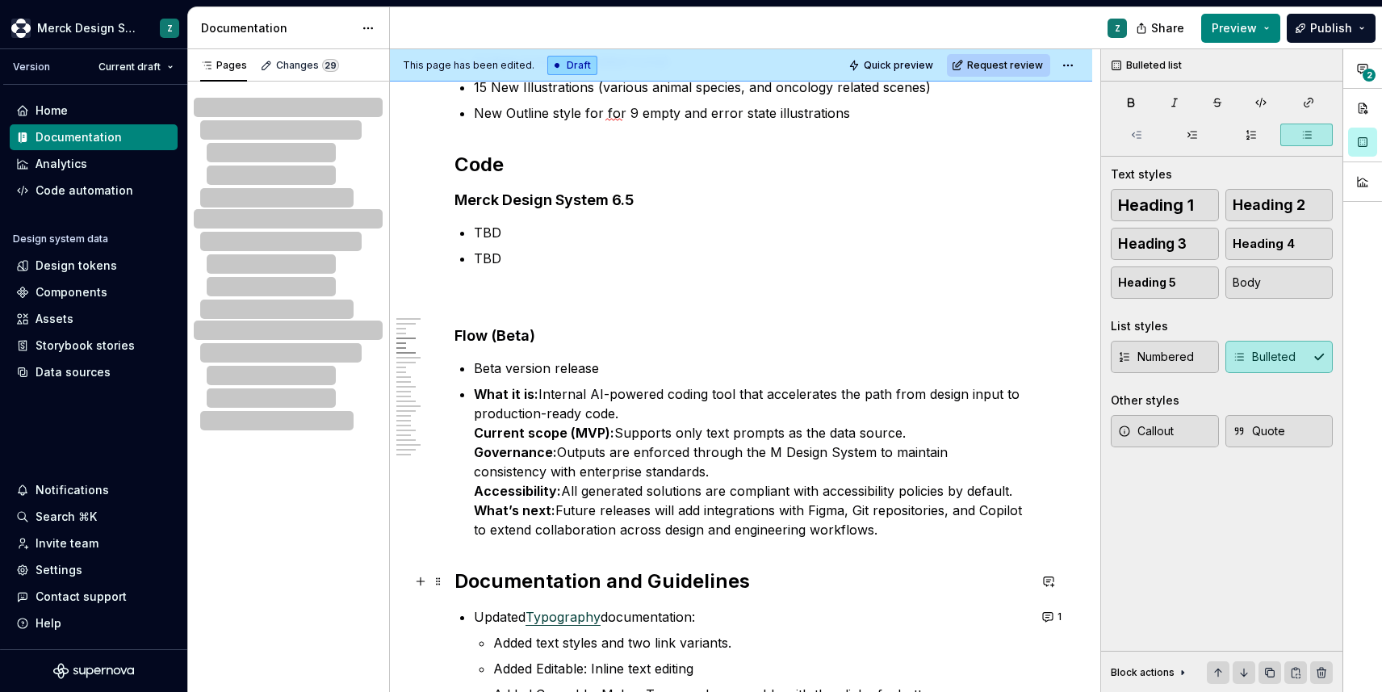
scroll to position [474, 0]
click at [654, 409] on p "What it is: Internal AI-powered coding tool that accelerates the path from desi…" at bounding box center [751, 460] width 554 height 155
click at [474, 430] on strong "Current scope (MVP):" at bounding box center [544, 432] width 140 height 16
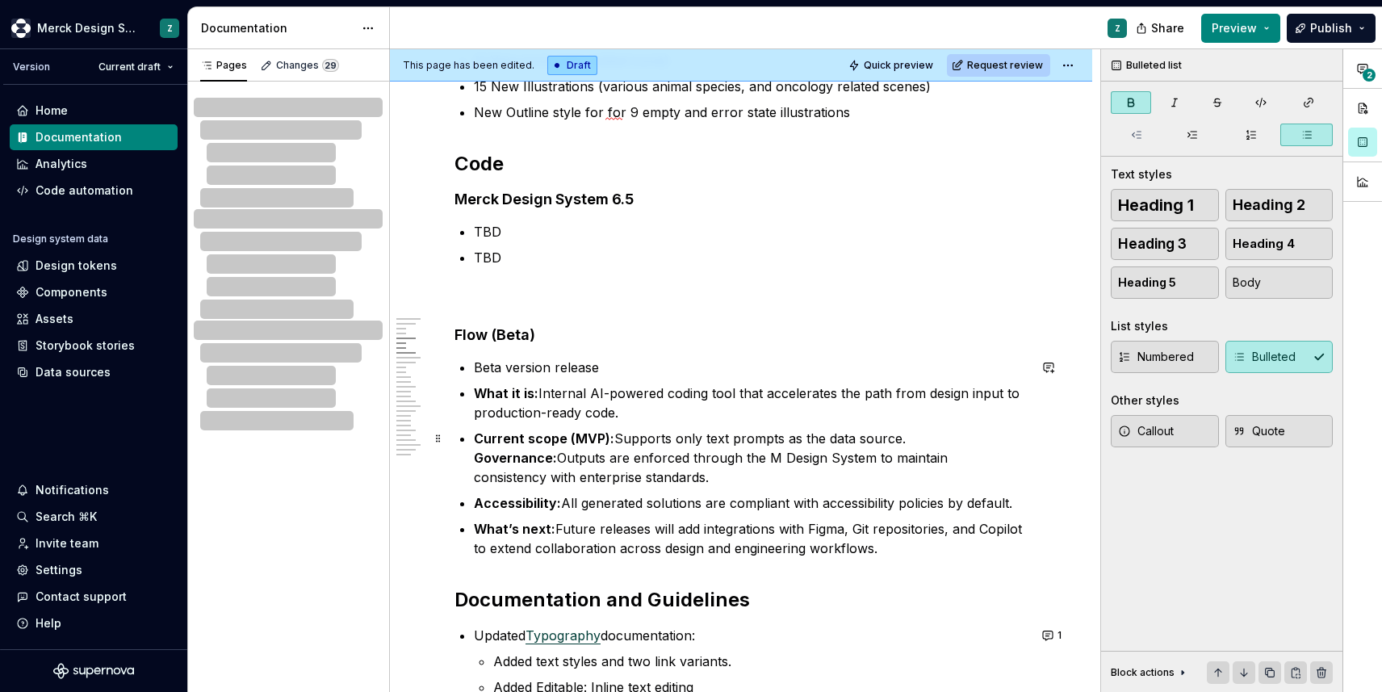
click at [779, 456] on p "Current scope (MVP): Supports only text prompts as the data source. Governance:…" at bounding box center [751, 458] width 554 height 58
click at [777, 456] on p "Current scope (MVP): Supports only text prompts as the data source. Governance:…" at bounding box center [751, 458] width 554 height 58
click at [640, 426] on ul "Beta version release What it is: Internal AI-powered coding tool that accelerat…" at bounding box center [751, 458] width 554 height 200
click at [855, 527] on p "What’s next: Future releases will add integrations with Figma, Git repositories…" at bounding box center [751, 538] width 554 height 39
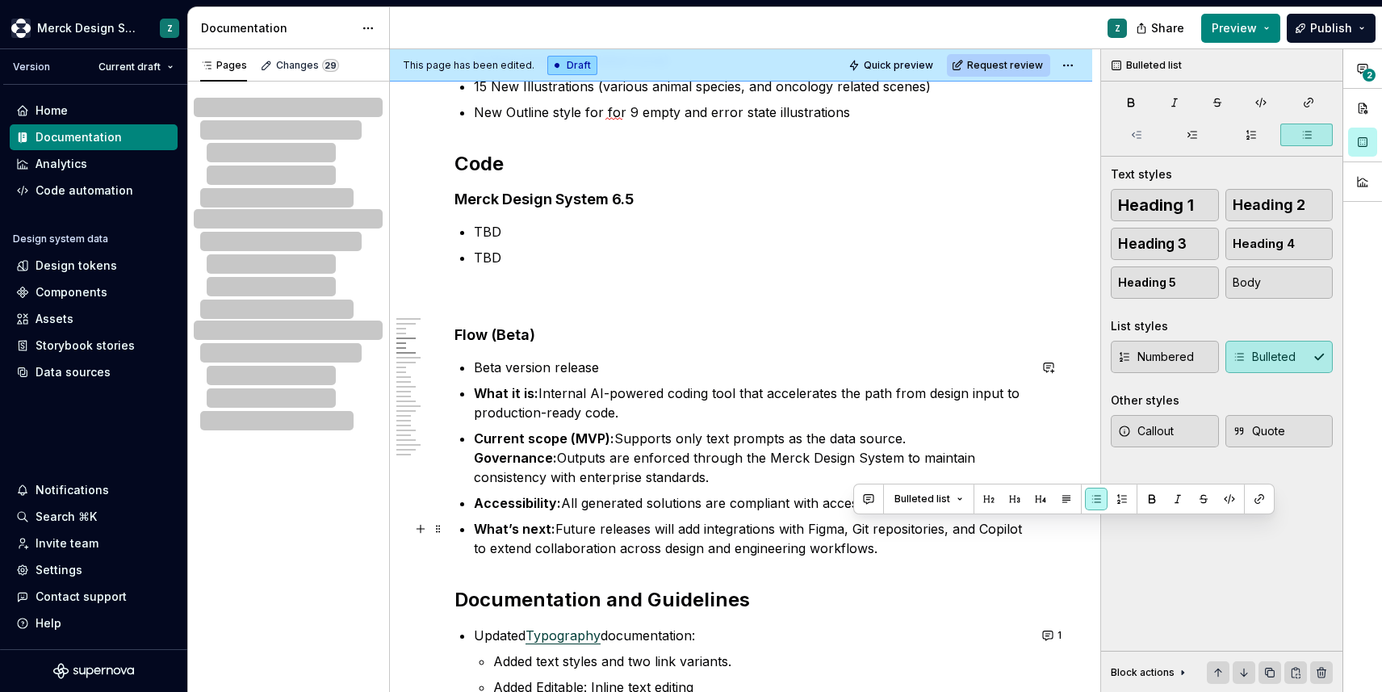
drag, startPoint x: 853, startPoint y: 530, endPoint x: 875, endPoint y: 549, distance: 29.8
click at [875, 549] on p "What’s next: Future releases will add integrations with Figma, Git repositories…" at bounding box center [751, 538] width 554 height 39
drag, startPoint x: 944, startPoint y: 528, endPoint x: 878, endPoint y: 529, distance: 65.4
click at [878, 529] on p "What’s next: Future releases will add integrations with Figma, Git repositories…" at bounding box center [751, 538] width 554 height 39
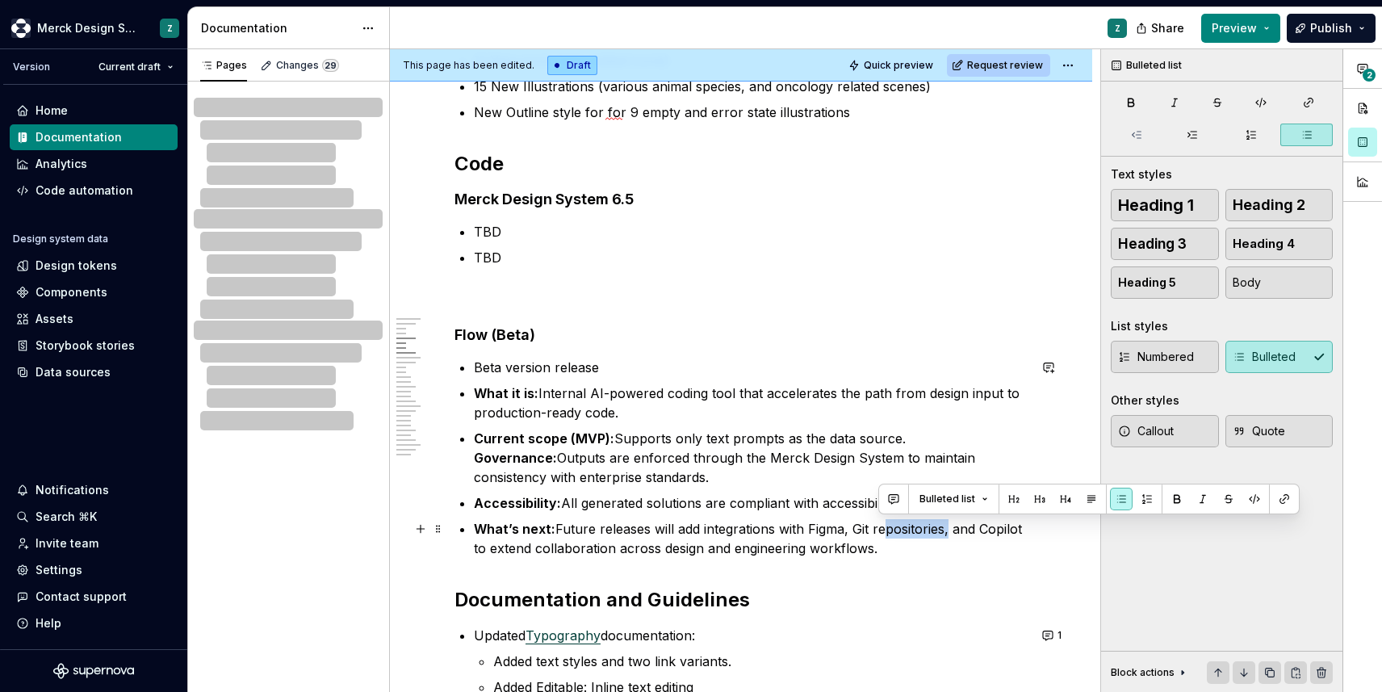
click at [945, 524] on p "What’s next: Future releases will add integrations with Figma, Git repositories…" at bounding box center [751, 538] width 554 height 39
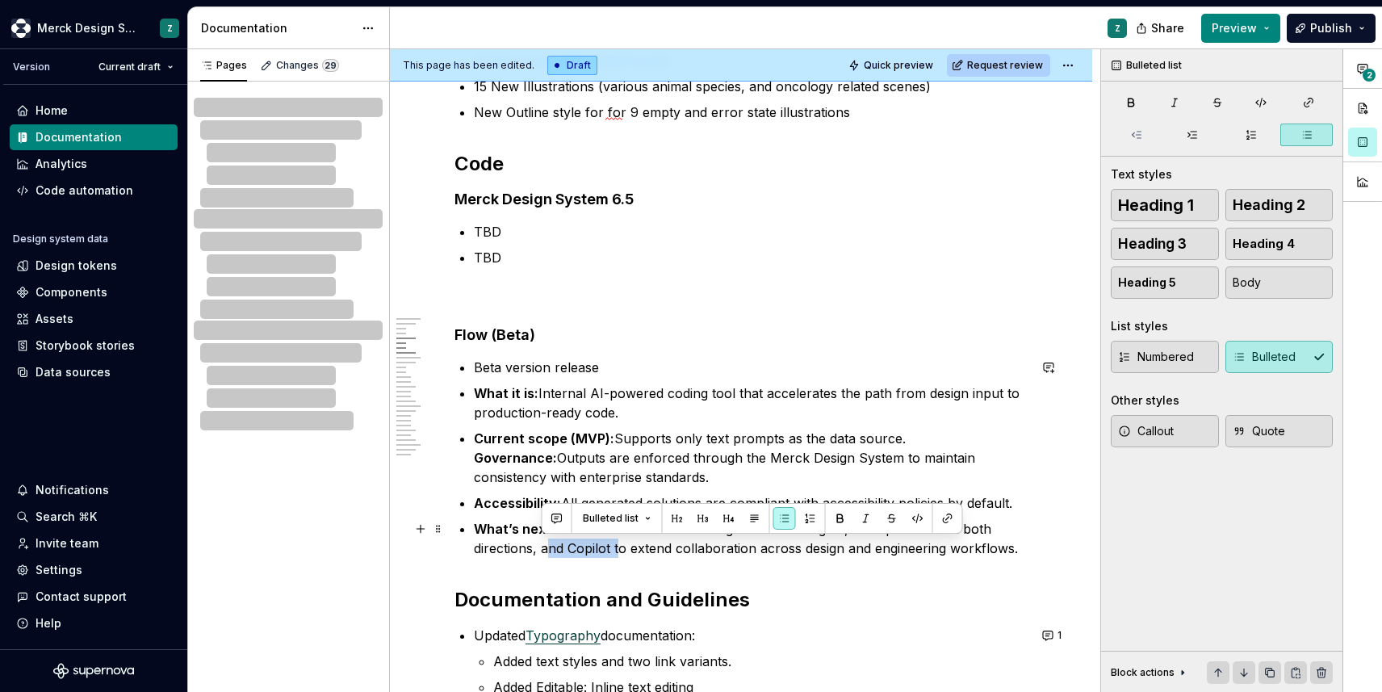
drag, startPoint x: 543, startPoint y: 551, endPoint x: 614, endPoint y: 543, distance: 71.4
click at [614, 543] on p "What’s next: Future releases will add integrations with Figma, Git repositories…" at bounding box center [751, 538] width 554 height 39
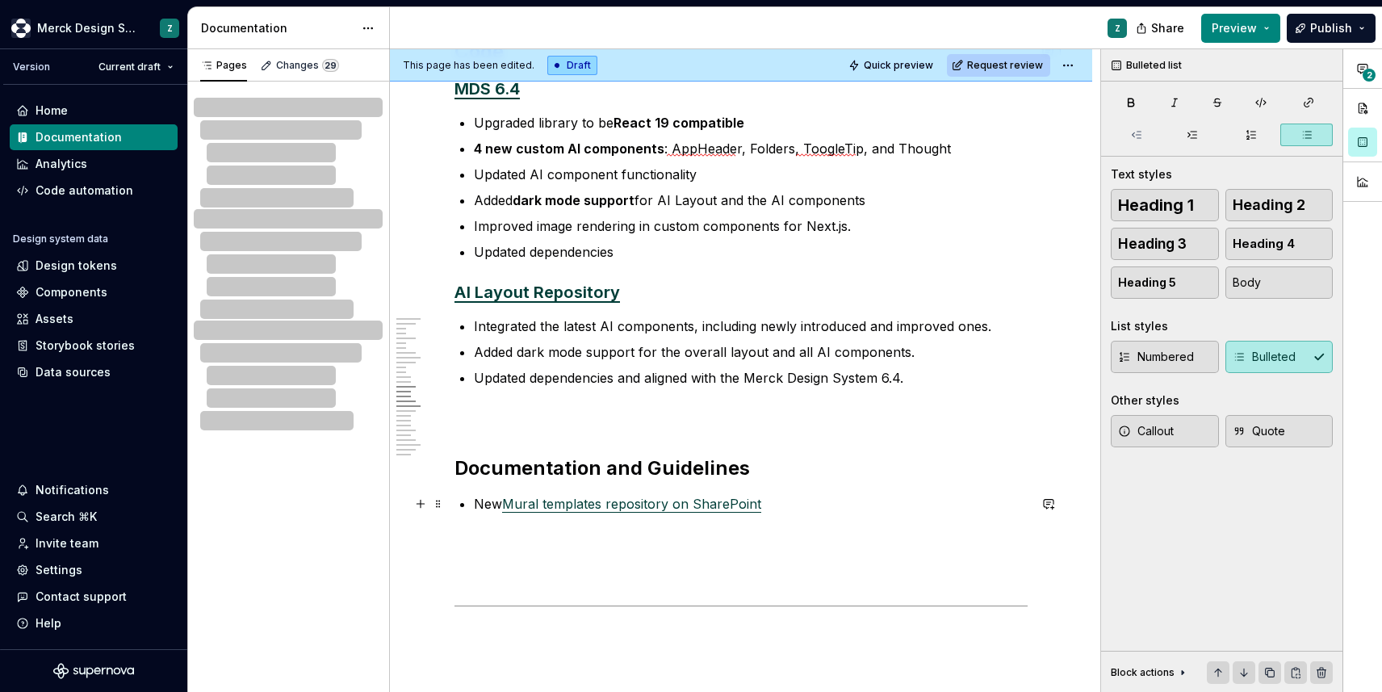
scroll to position [4117, 0]
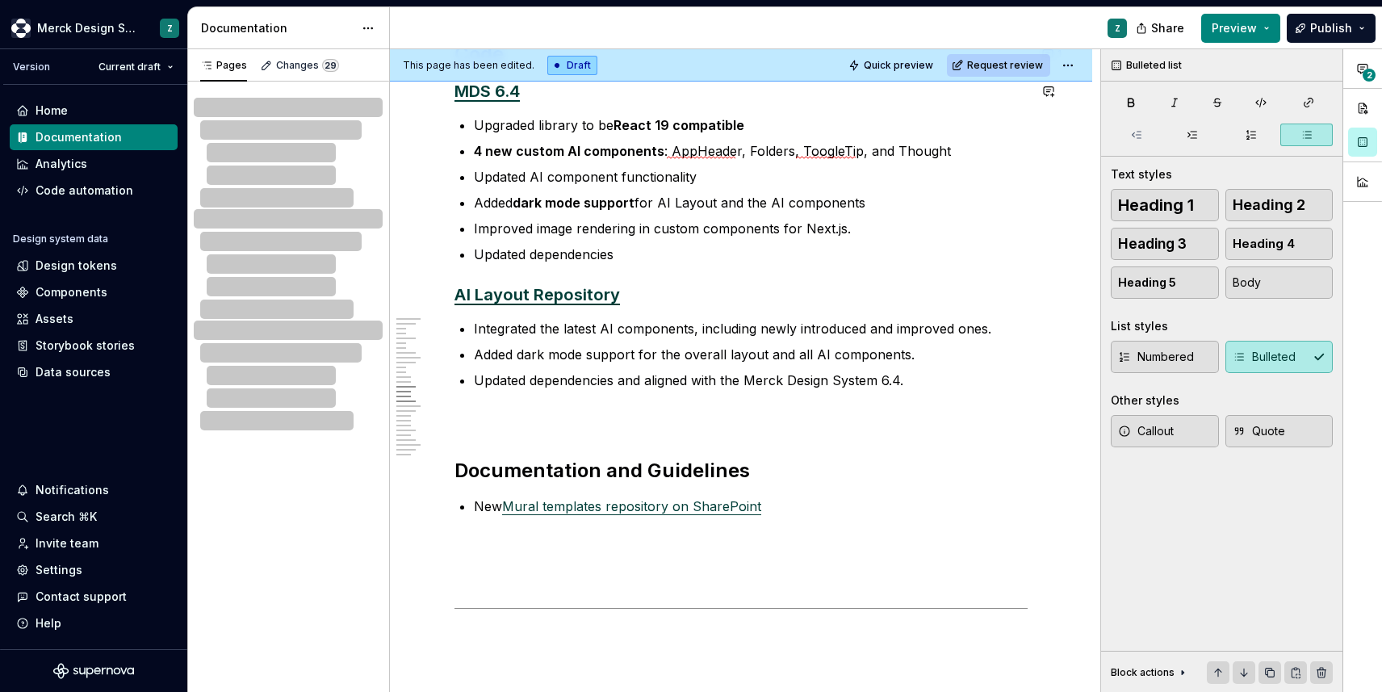
type textarea "*"
